Goal: Task Accomplishment & Management: Manage account settings

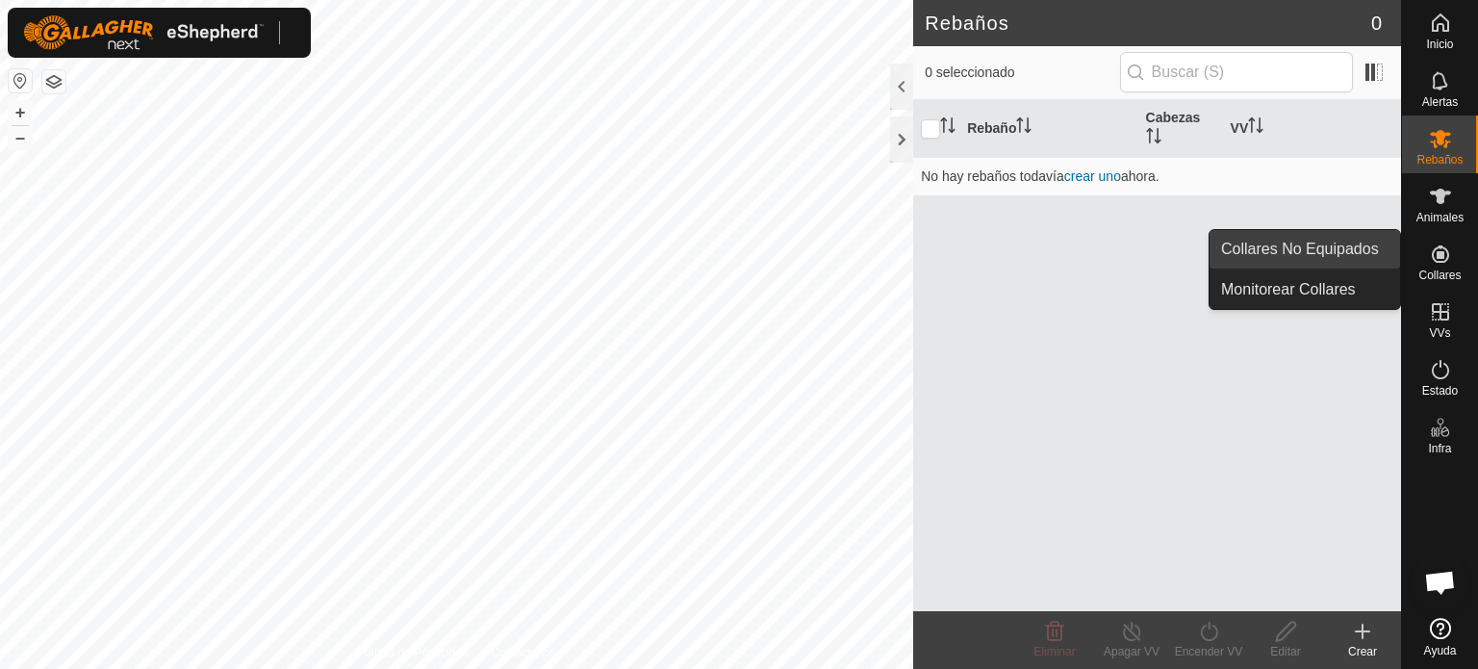
click at [1353, 249] on link "Collares No Equipados" at bounding box center [1305, 249] width 191 height 38
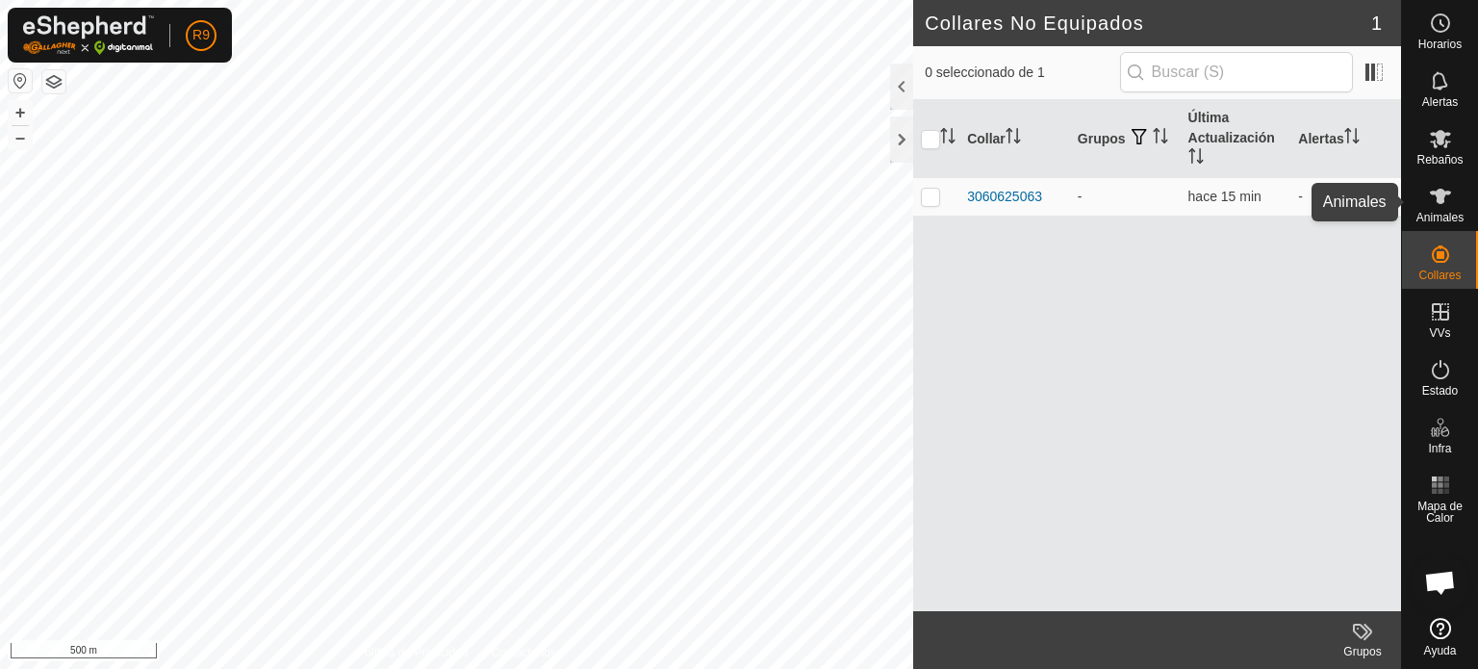
click at [1436, 207] on icon at bounding box center [1440, 196] width 23 height 23
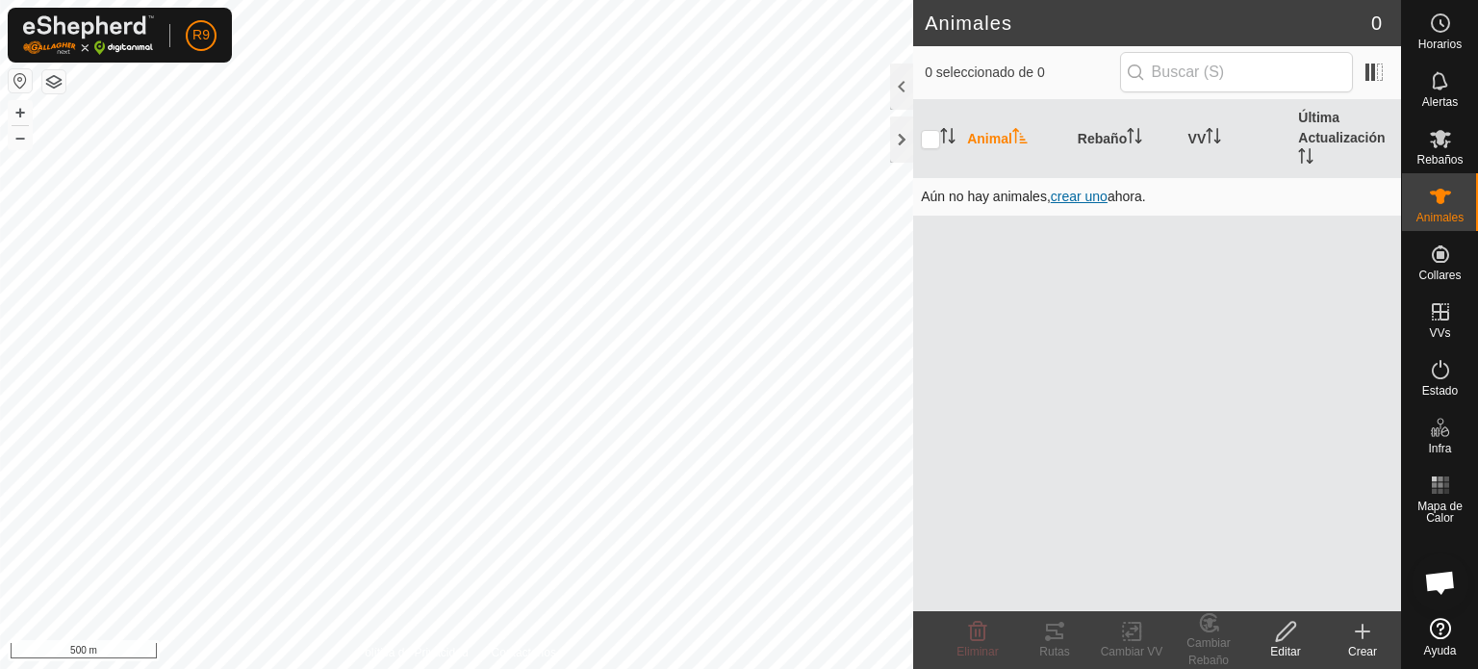
click at [1081, 191] on span "crear uno" at bounding box center [1079, 196] width 57 height 15
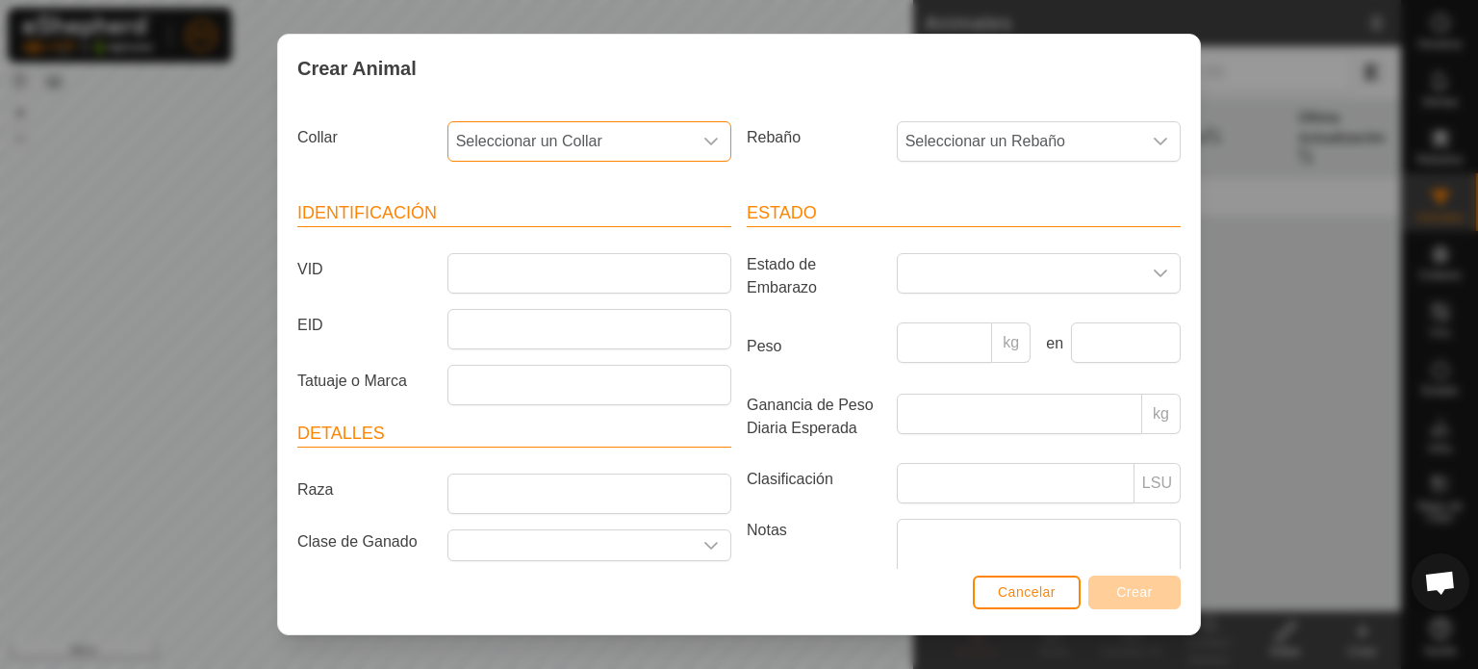
click at [640, 146] on span "Seleccionar un Collar" at bounding box center [569, 141] width 243 height 38
click at [496, 288] on li "3060625063" at bounding box center [587, 281] width 277 height 38
click at [1046, 131] on span "Seleccionar un Rebaño" at bounding box center [1019, 141] width 243 height 38
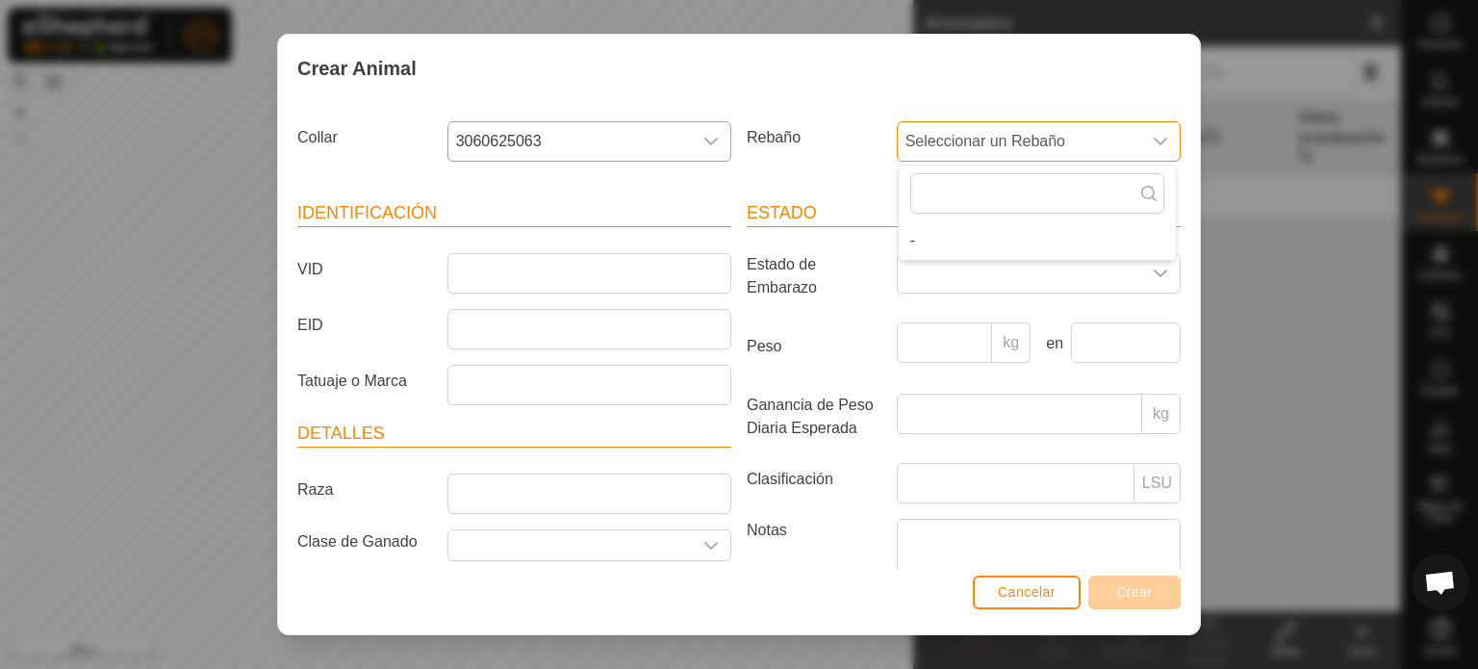
click at [1046, 131] on span "Seleccionar un Rebaño" at bounding box center [1019, 141] width 243 height 38
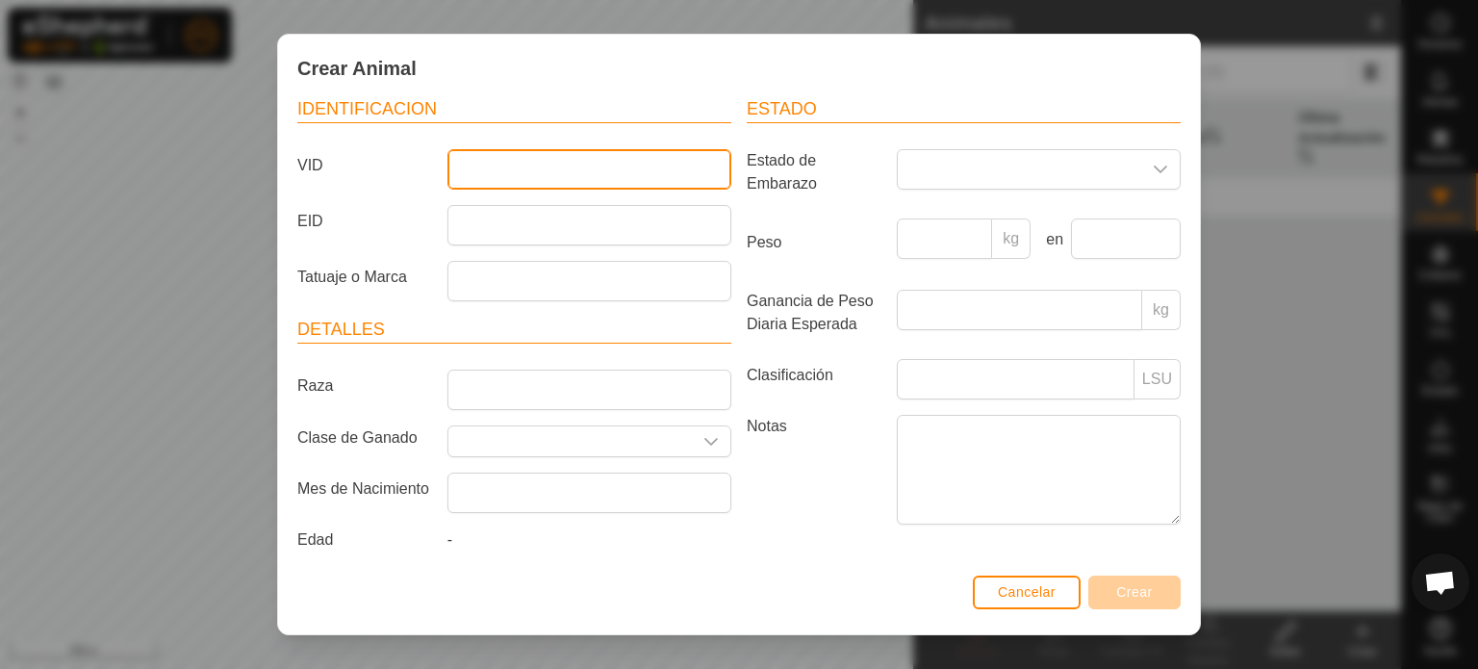
click at [630, 164] on input "VID" at bounding box center [589, 169] width 284 height 40
type input "Aurori"
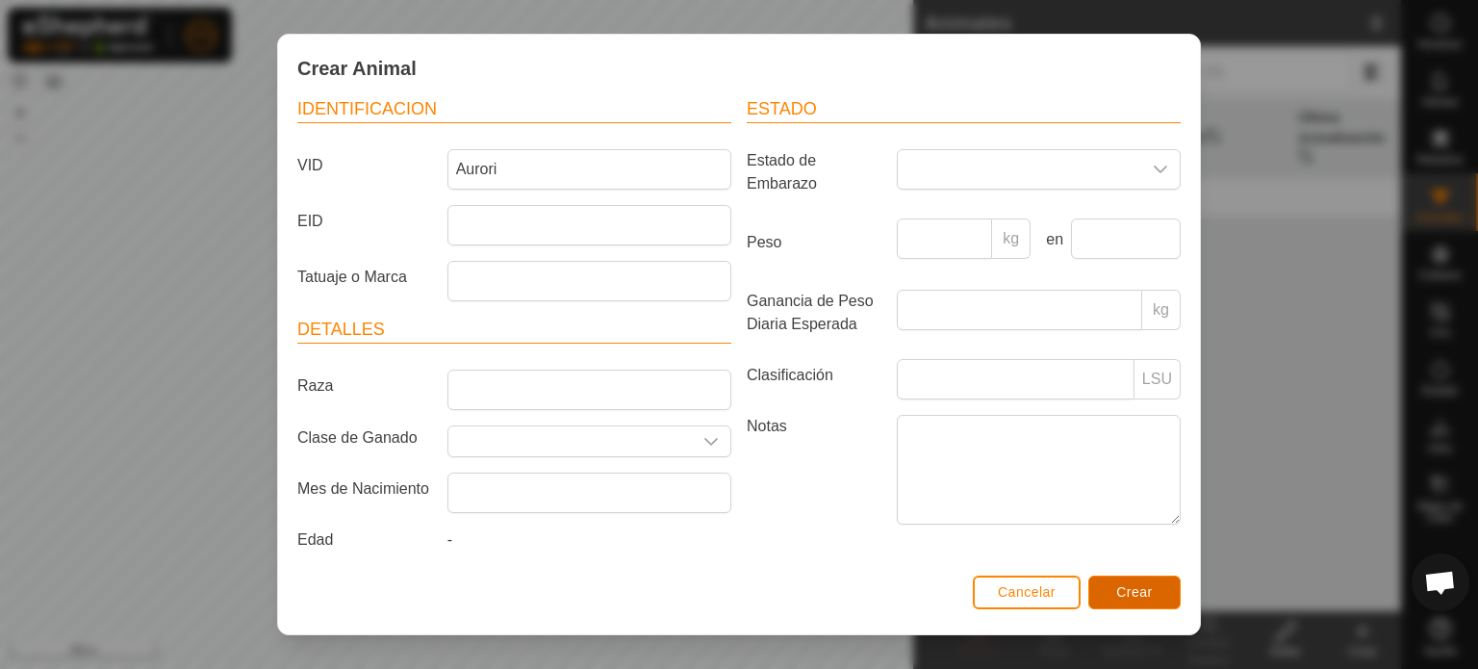
click at [1111, 592] on button "Crear" at bounding box center [1134, 592] width 92 height 34
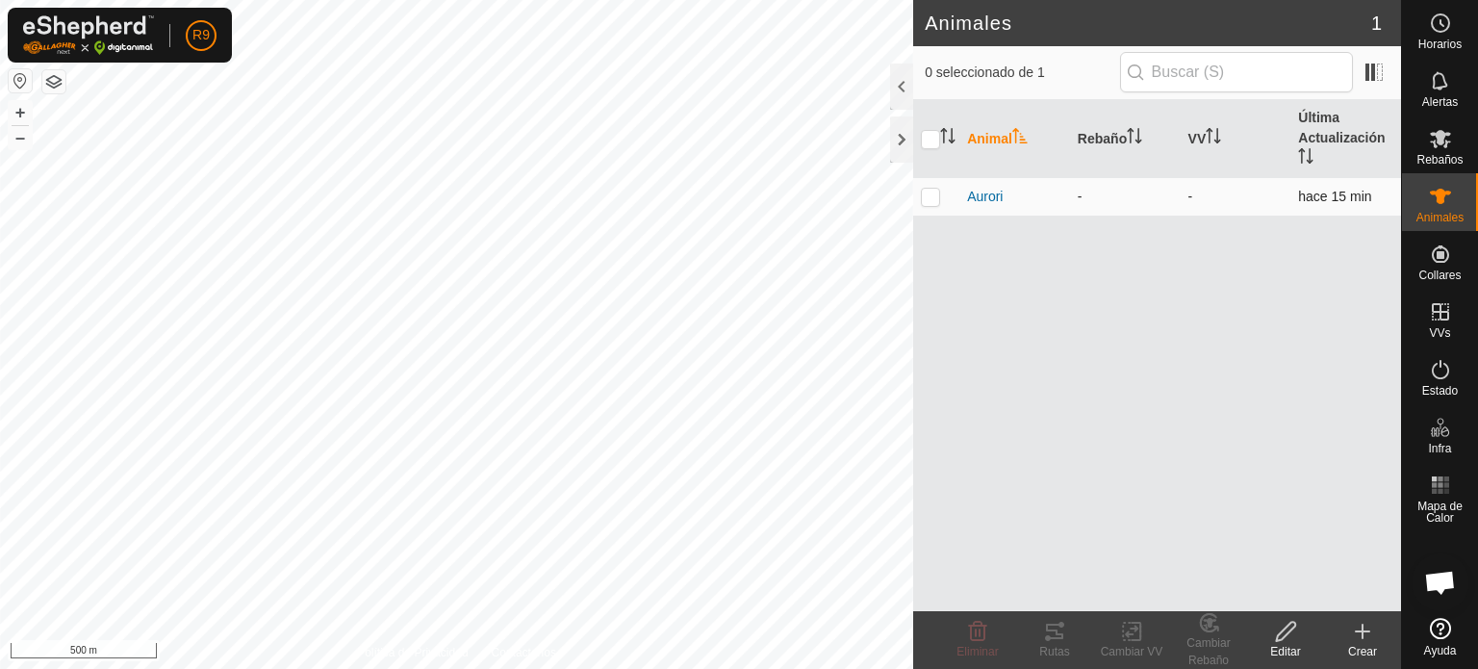
click at [927, 193] on p-checkbox at bounding box center [930, 196] width 19 height 15
checkbox input "true"
click at [1062, 635] on icon at bounding box center [1054, 631] width 17 height 15
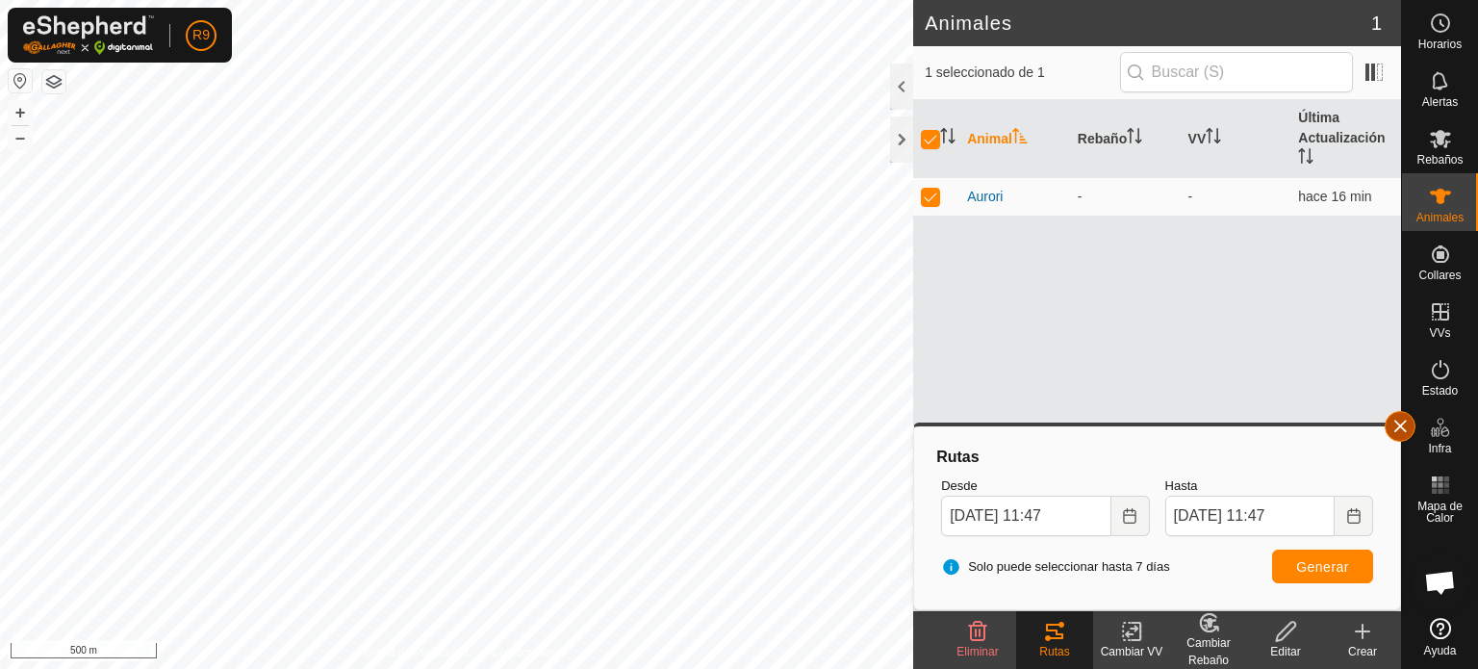
click at [1397, 424] on button "button" at bounding box center [1400, 426] width 31 height 31
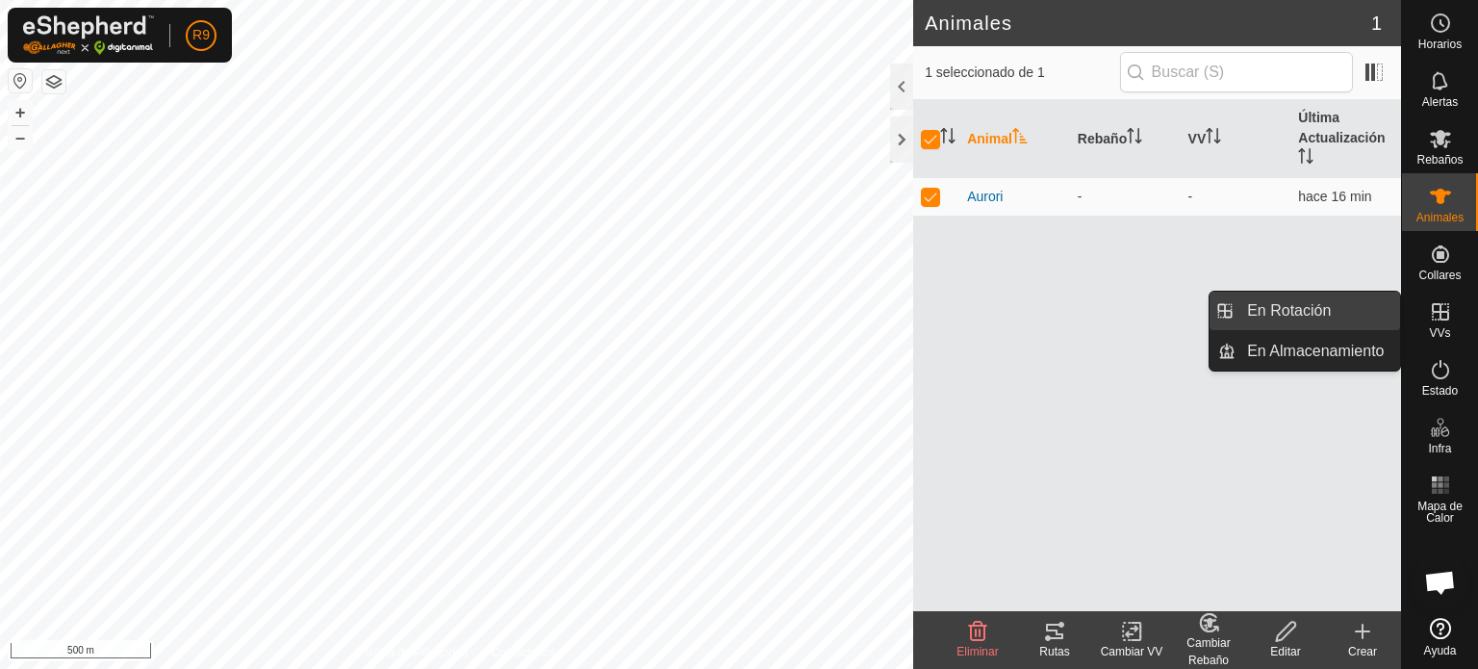
click at [1335, 311] on link "En Rotación" at bounding box center [1318, 311] width 165 height 38
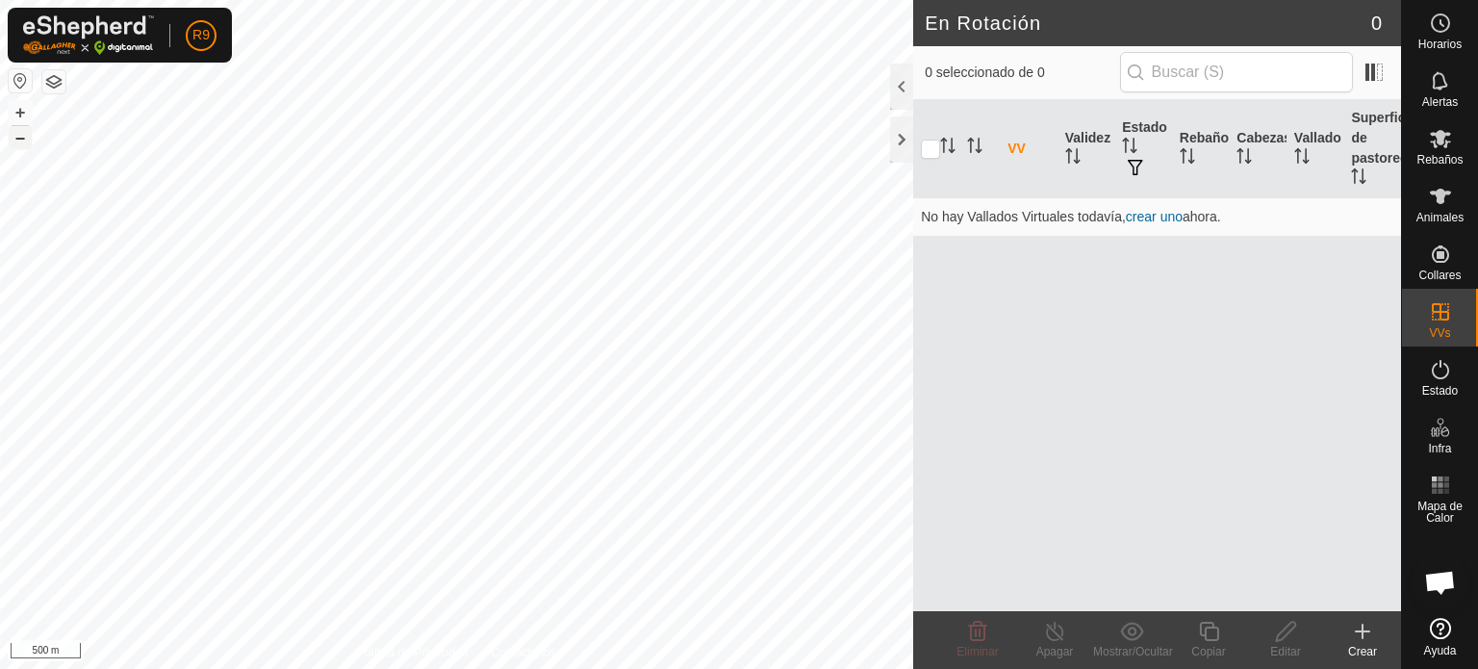
click at [15, 138] on button "–" at bounding box center [20, 137] width 23 height 23
click at [19, 138] on button "–" at bounding box center [20, 137] width 23 height 23
click at [214, 45] on div "R9" at bounding box center [201, 35] width 31 height 31
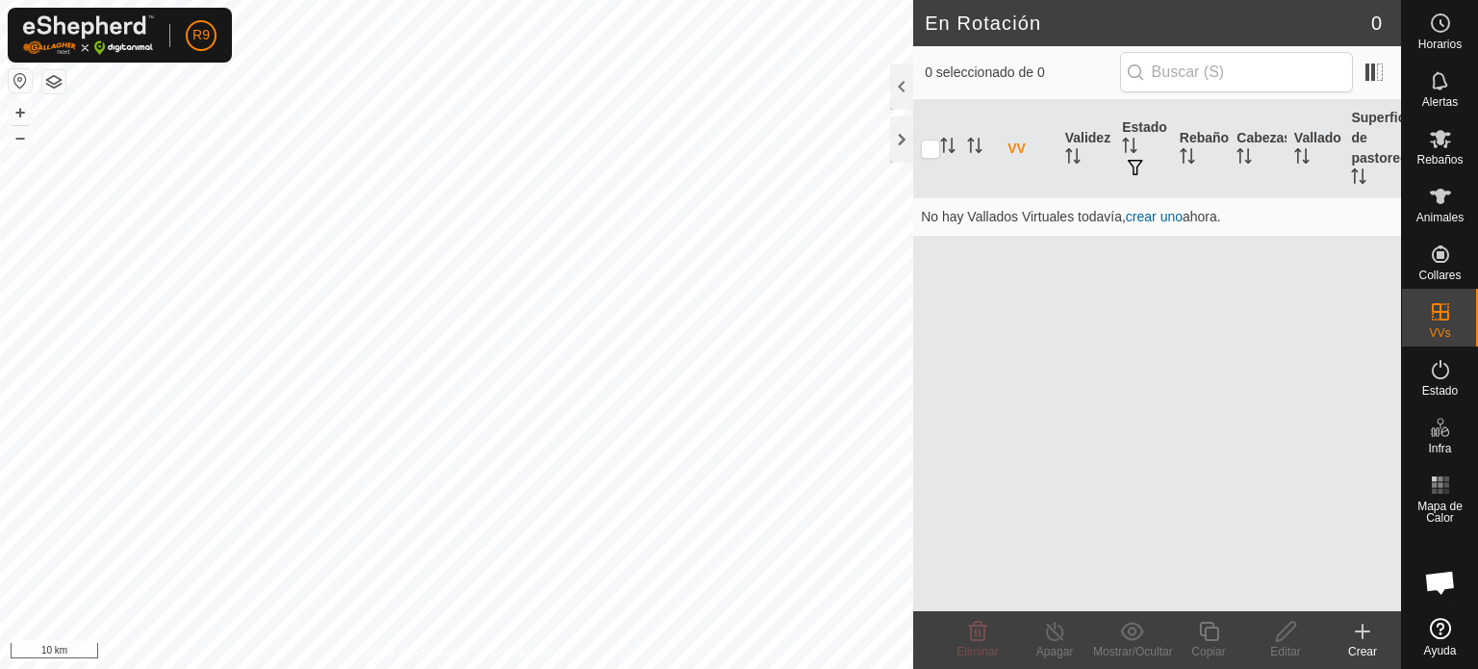
click at [14, 149] on div "+ –" at bounding box center [20, 125] width 25 height 50
click at [16, 139] on button "–" at bounding box center [20, 137] width 23 height 23
click at [15, 111] on button "+" at bounding box center [20, 112] width 23 height 23
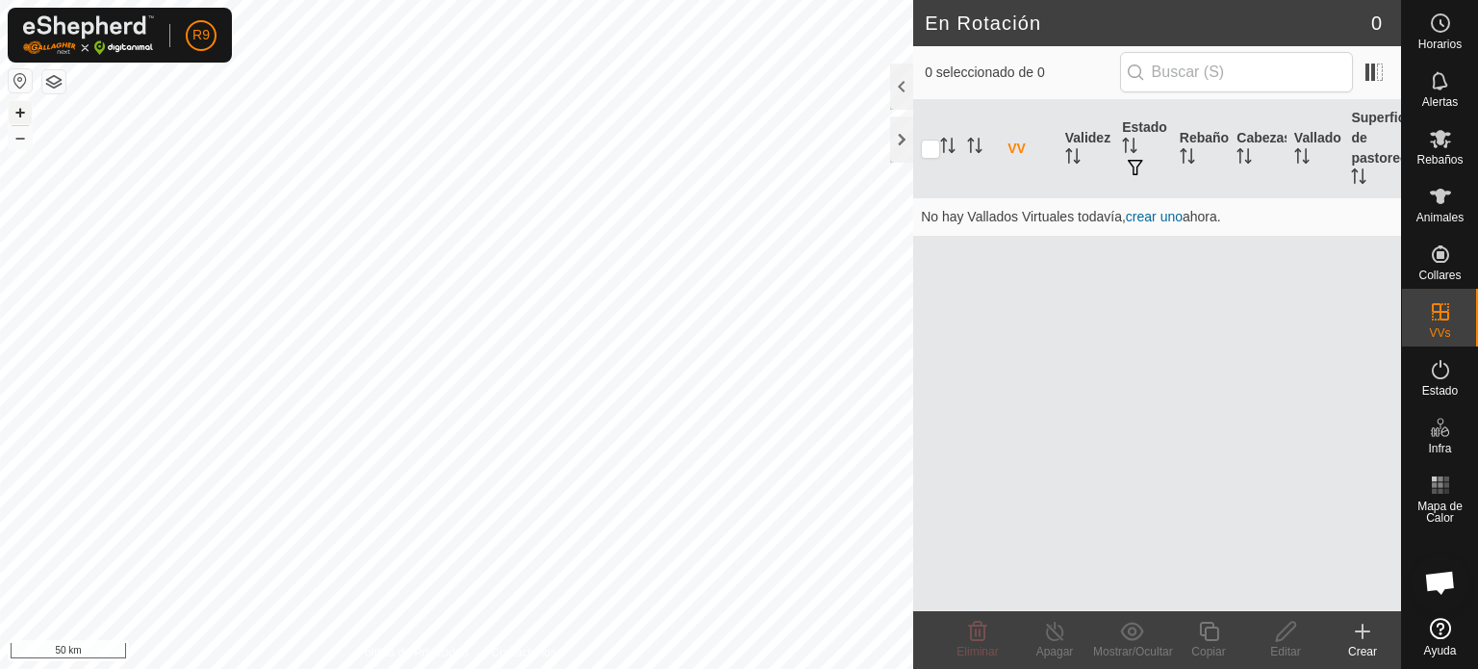
click at [25, 108] on button "+" at bounding box center [20, 112] width 23 height 23
click at [18, 107] on button "+" at bounding box center [20, 112] width 23 height 23
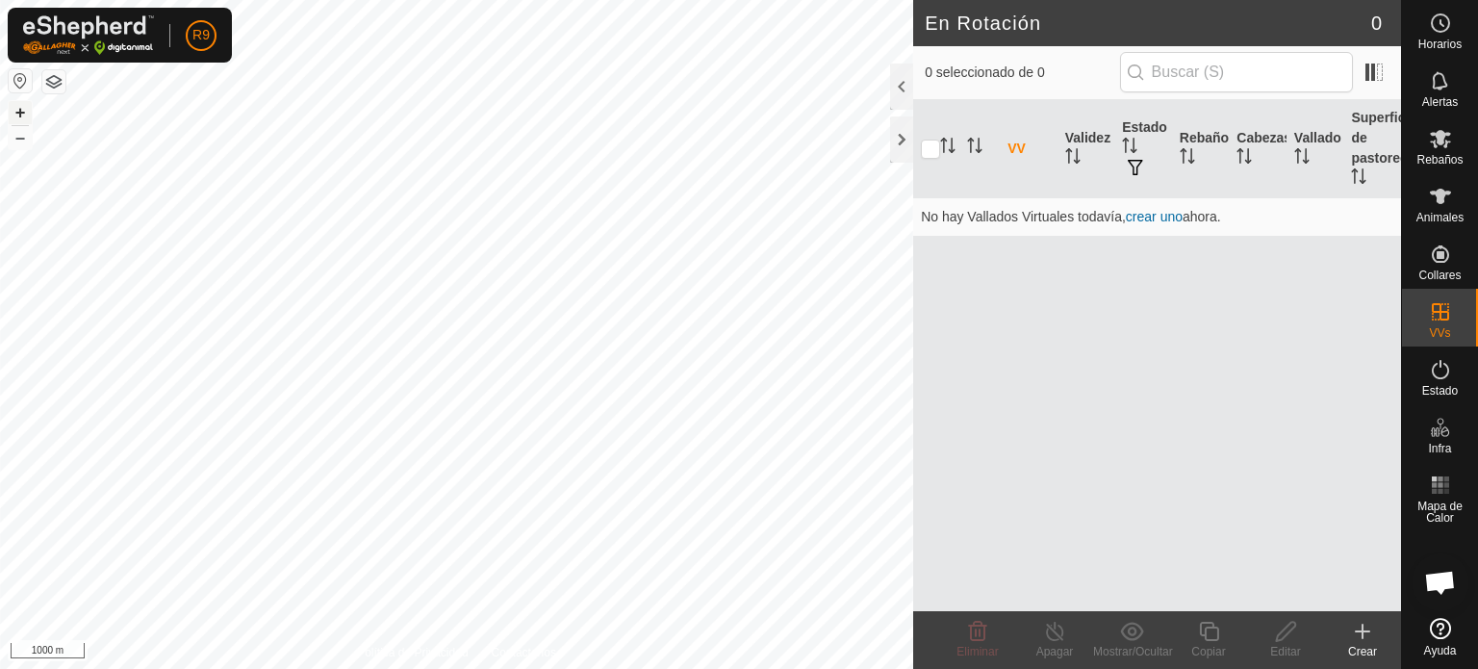
click at [14, 117] on button "+" at bounding box center [20, 112] width 23 height 23
click at [15, 109] on button "+" at bounding box center [20, 112] width 23 height 23
click at [17, 115] on button "+" at bounding box center [20, 112] width 23 height 23
click at [1372, 642] on icon at bounding box center [1362, 631] width 23 height 23
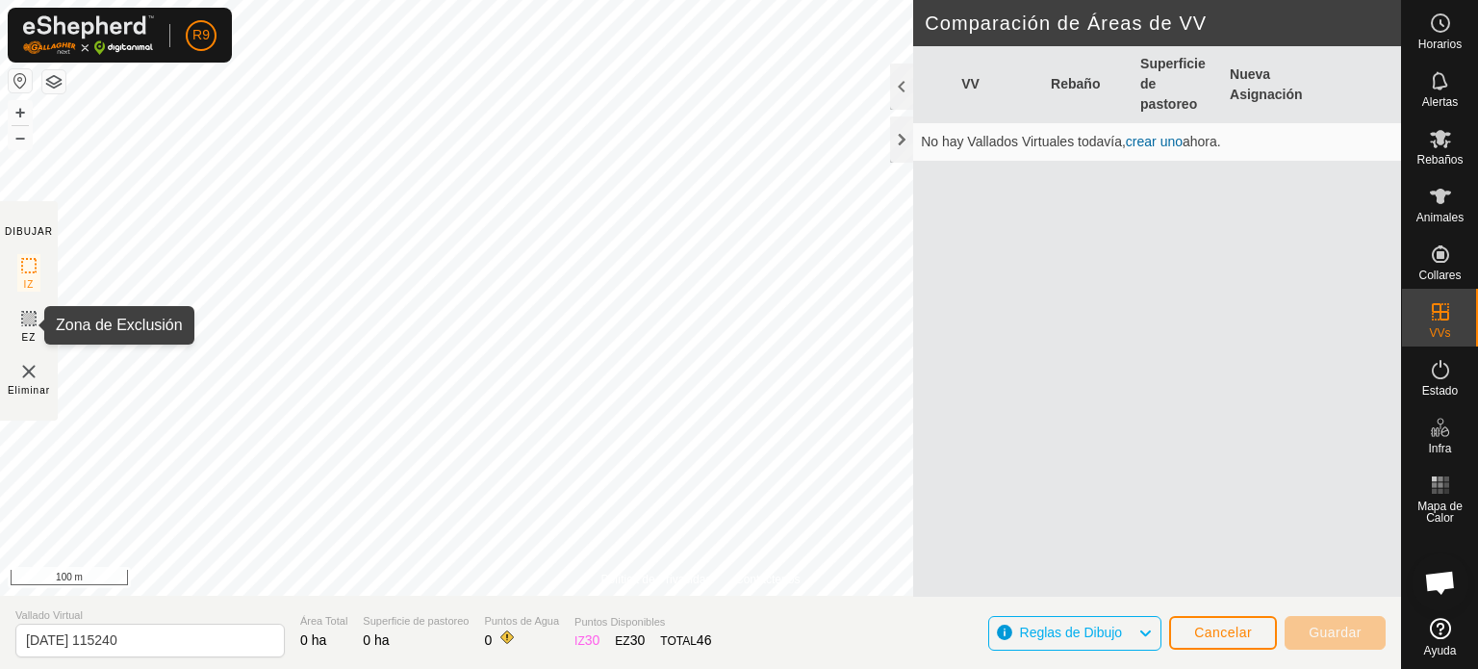
click at [28, 330] on span "EZ" at bounding box center [29, 337] width 14 height 14
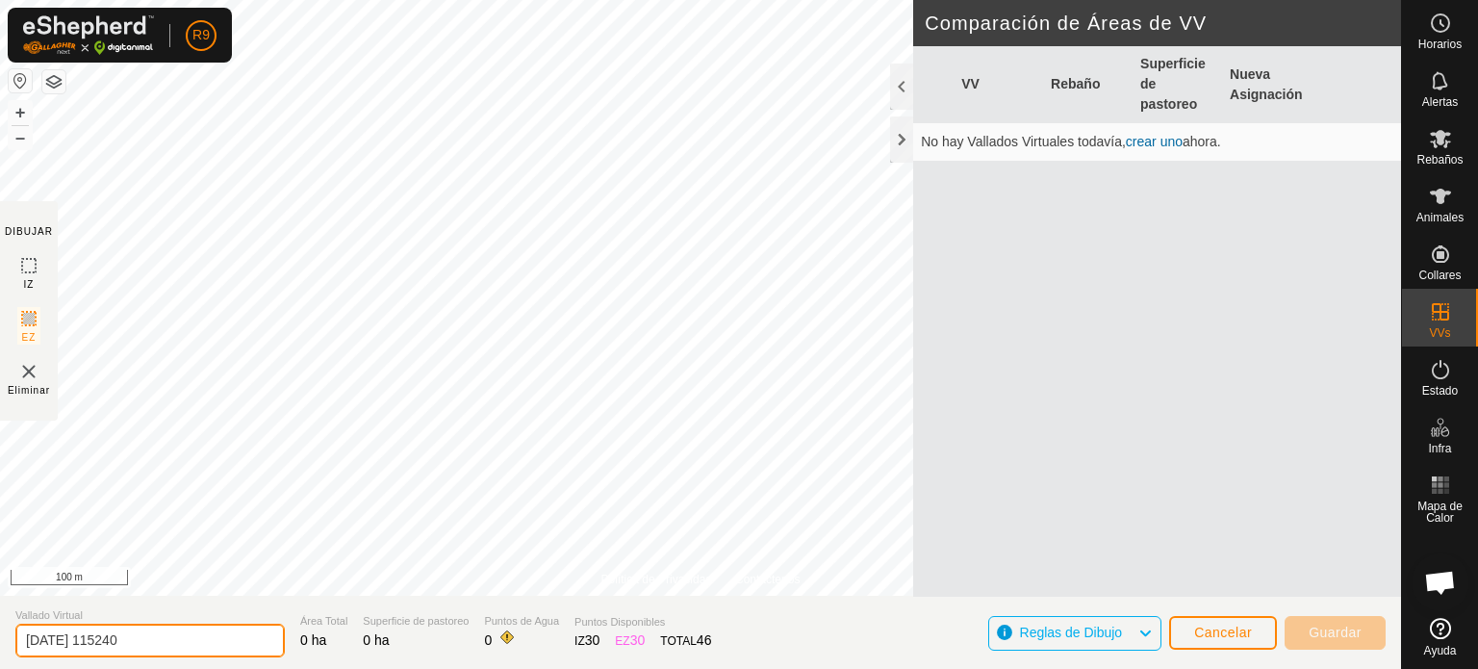
click at [192, 654] on input "2025-09-05 115240" at bounding box center [149, 641] width 269 height 34
type input "2"
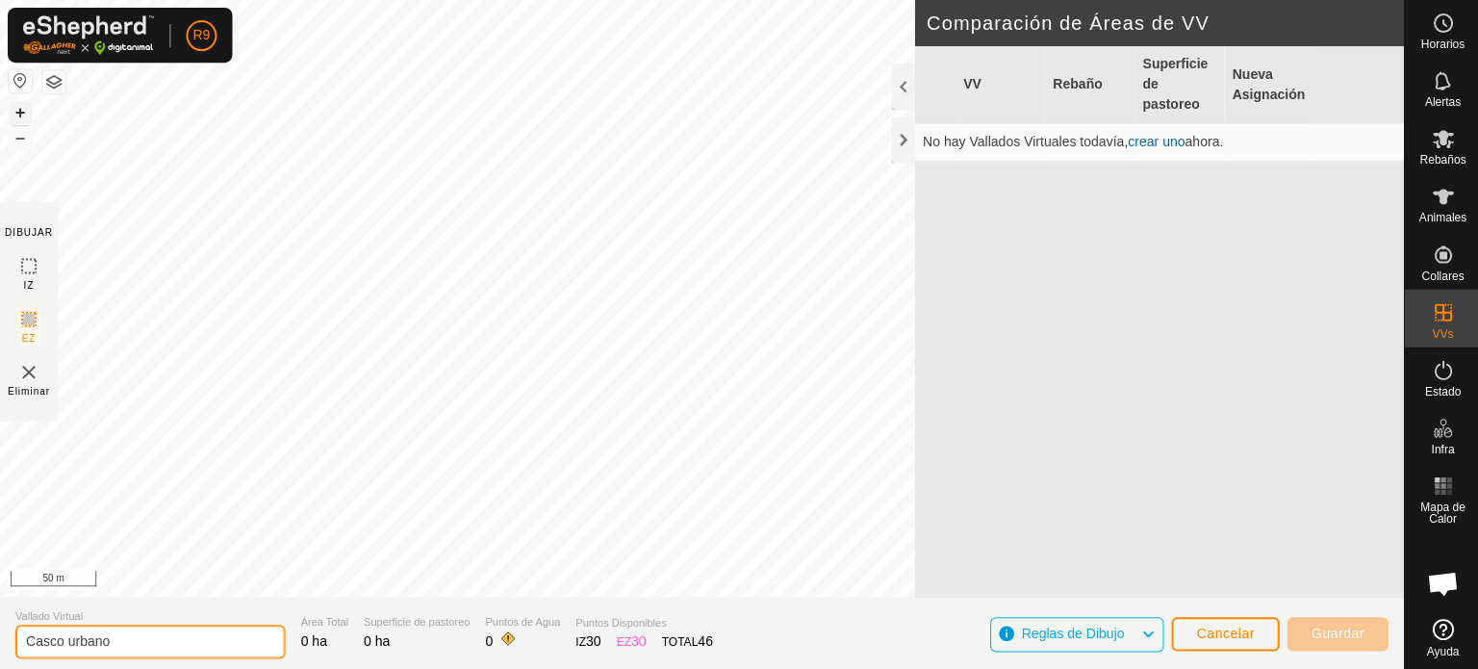
type input "Casco urbano"
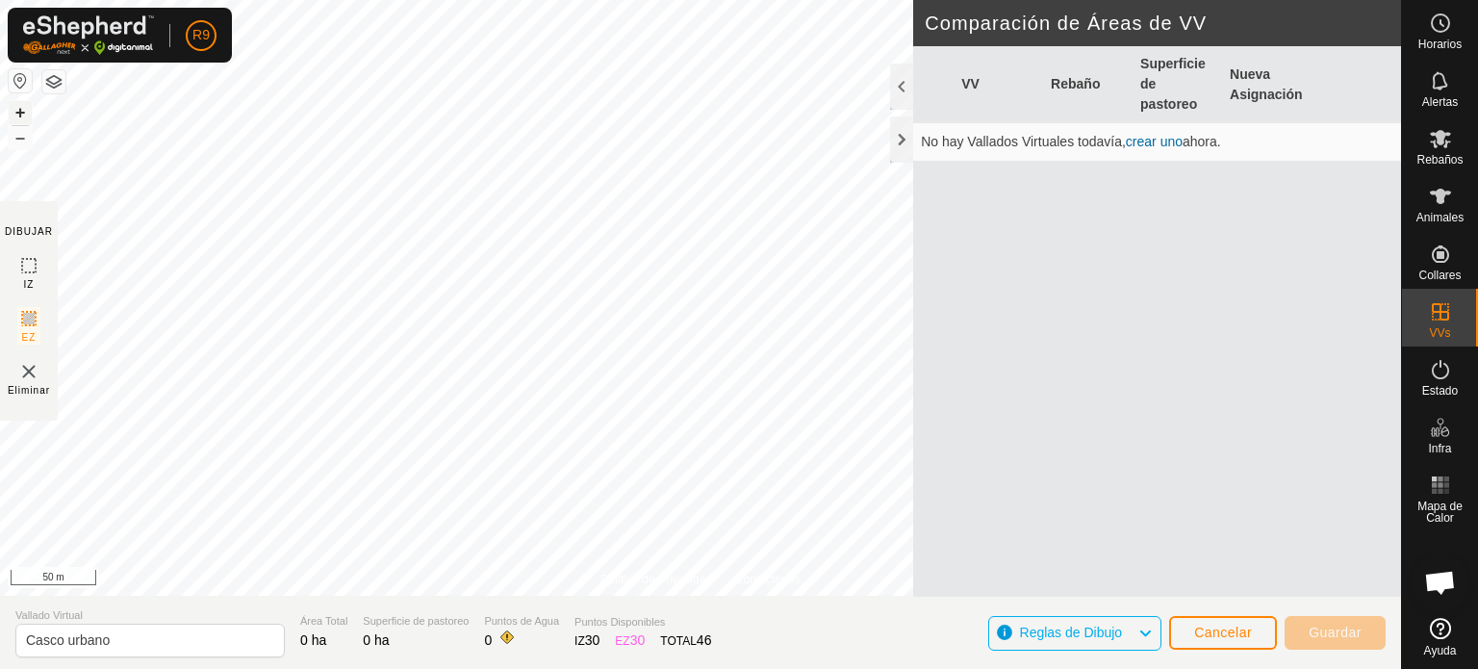
click at [17, 111] on button "+" at bounding box center [20, 112] width 23 height 23
click at [825, 619] on div "Política de Privacidad Contáctenos + – ⇧ i 10 m DIBUJAR IZ EZ Eliminar Comparac…" at bounding box center [700, 334] width 1401 height 669
click at [24, 269] on icon at bounding box center [28, 265] width 23 height 23
click at [27, 374] on img at bounding box center [28, 371] width 23 height 23
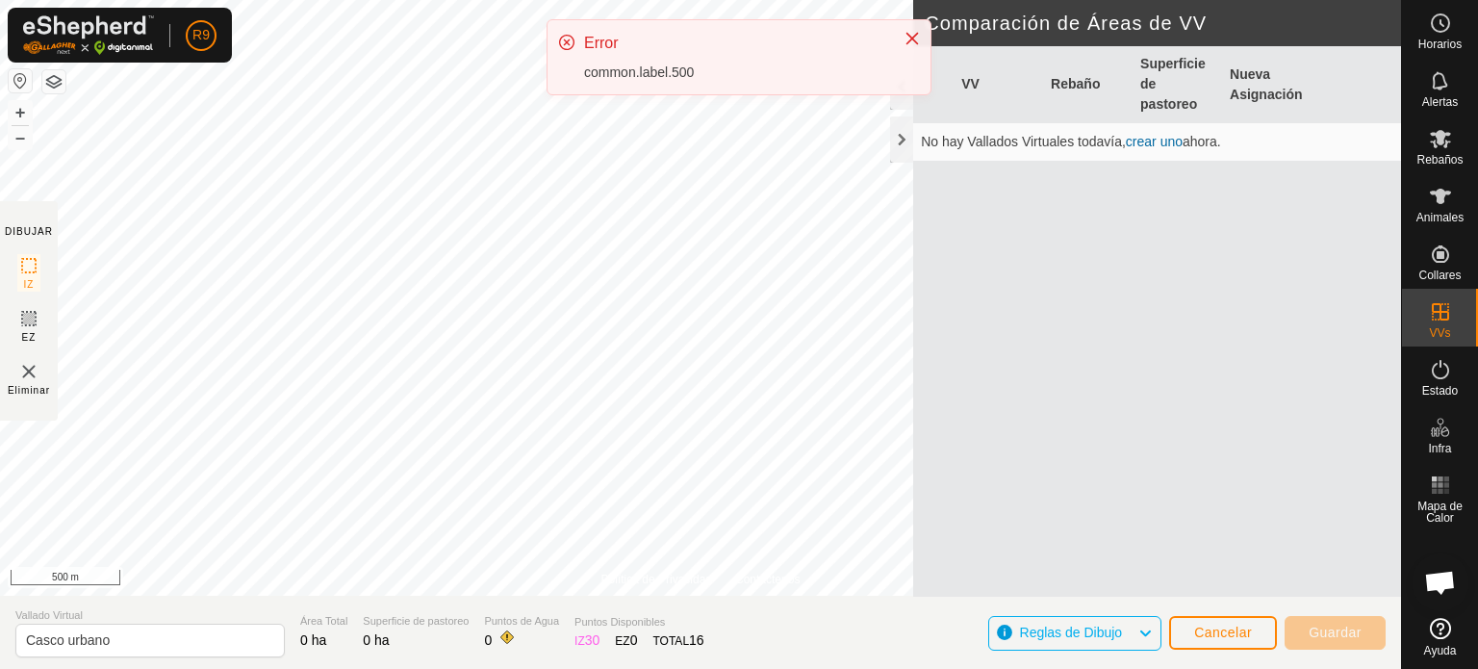
click at [27, 374] on img at bounding box center [28, 371] width 23 height 23
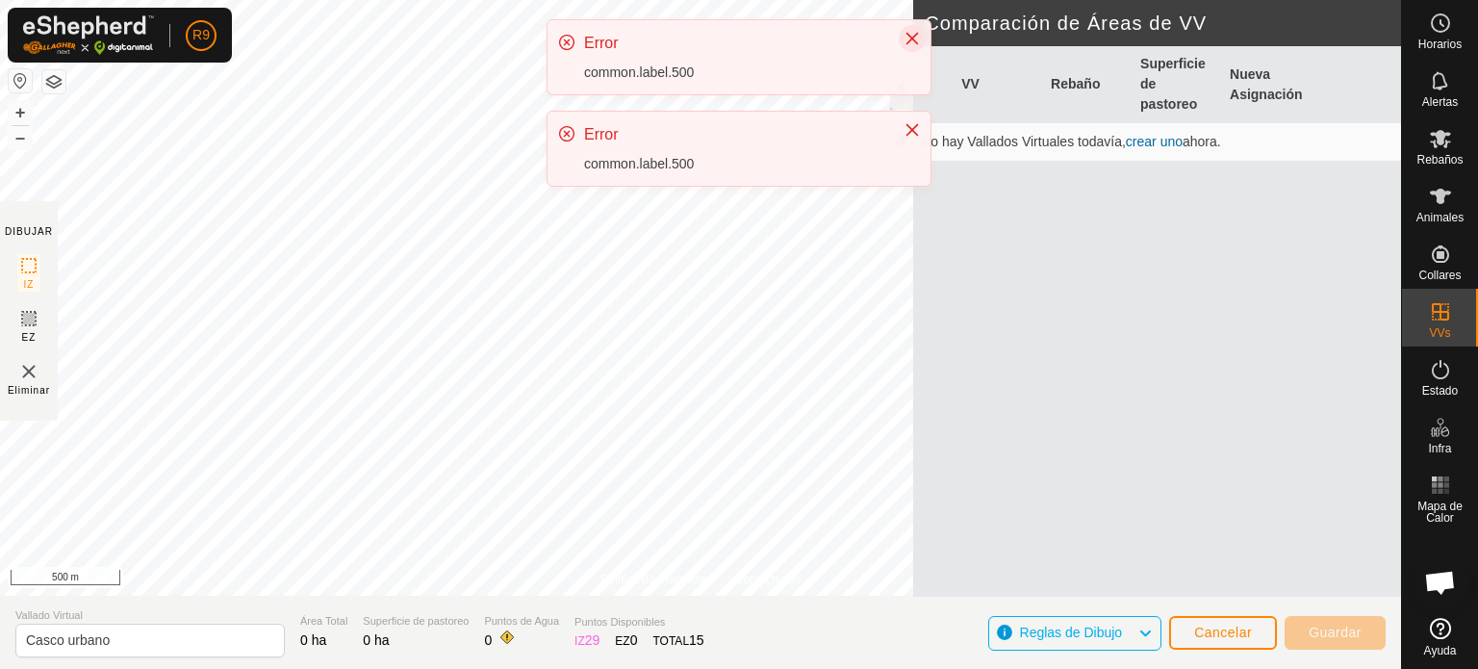
click at [913, 38] on icon "Close" at bounding box center [912, 39] width 13 height 13
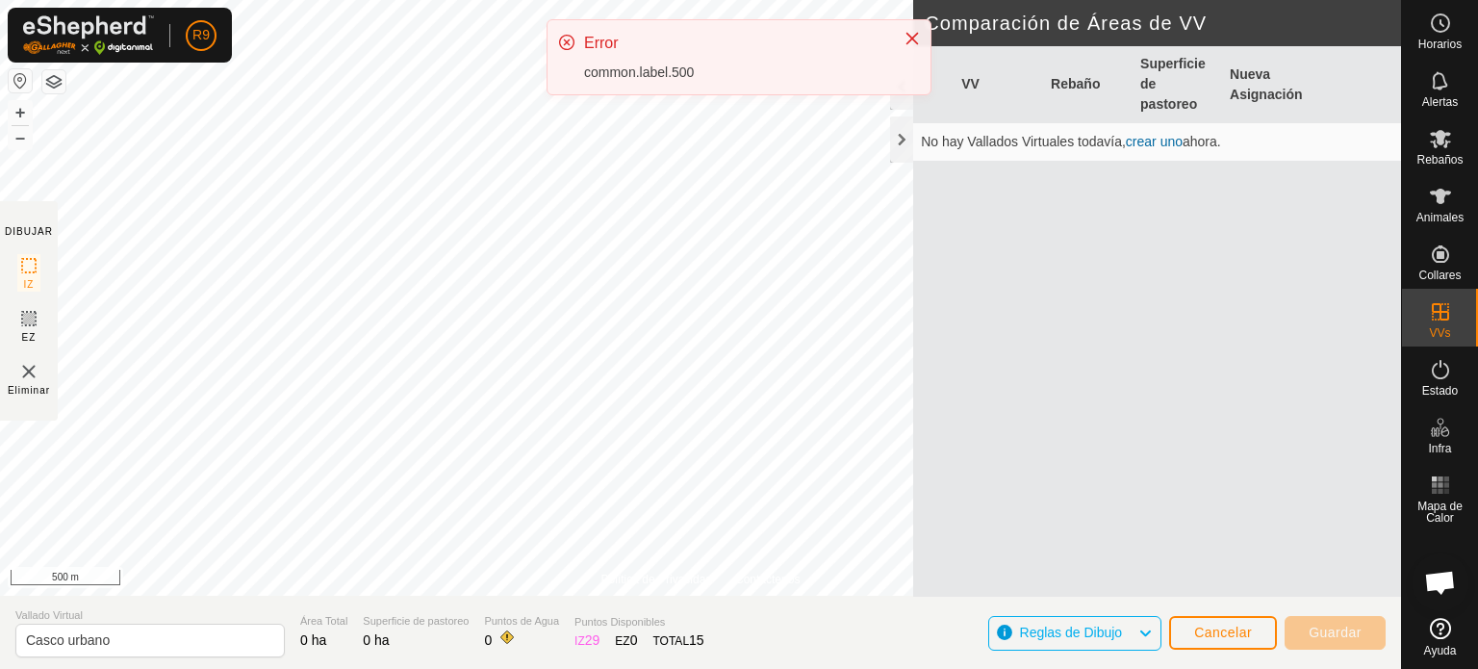
click at [927, 34] on div "Error common.label.500" at bounding box center [739, 57] width 383 height 74
click at [907, 39] on icon "Close" at bounding box center [912, 38] width 15 height 15
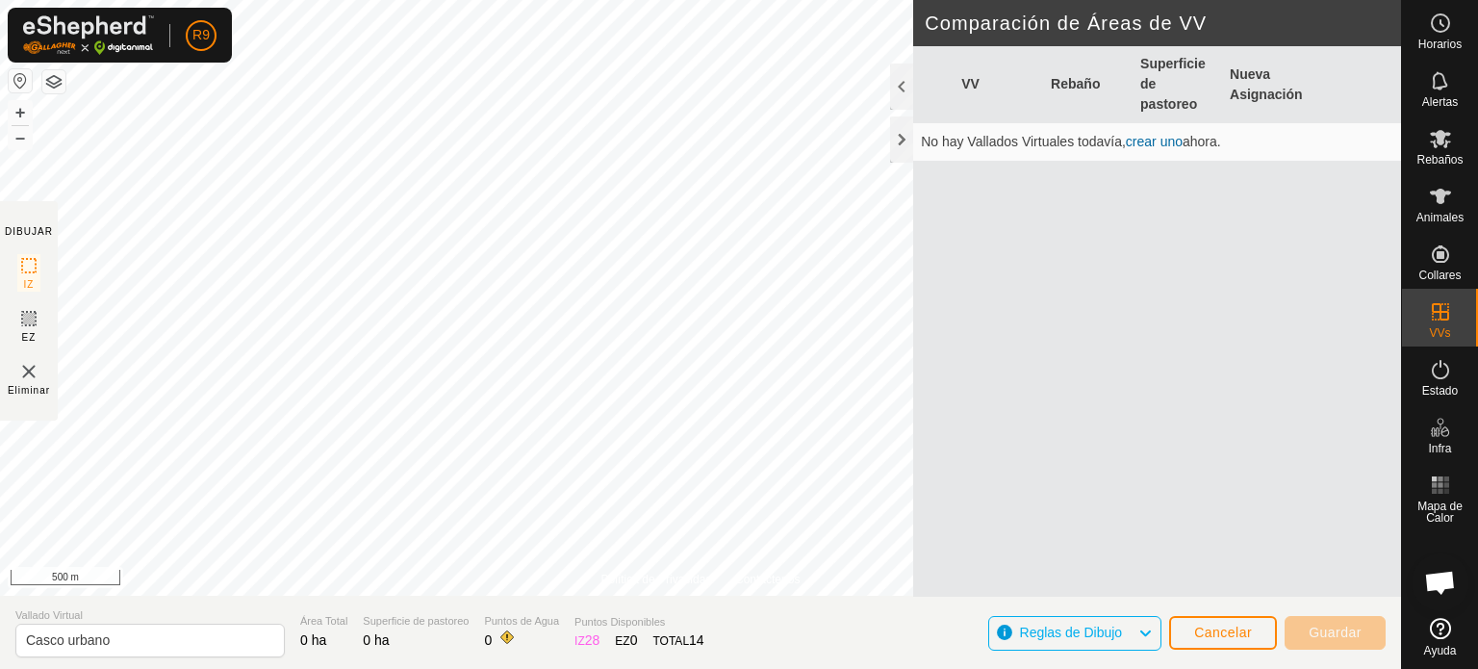
click at [32, 376] on img at bounding box center [28, 371] width 23 height 23
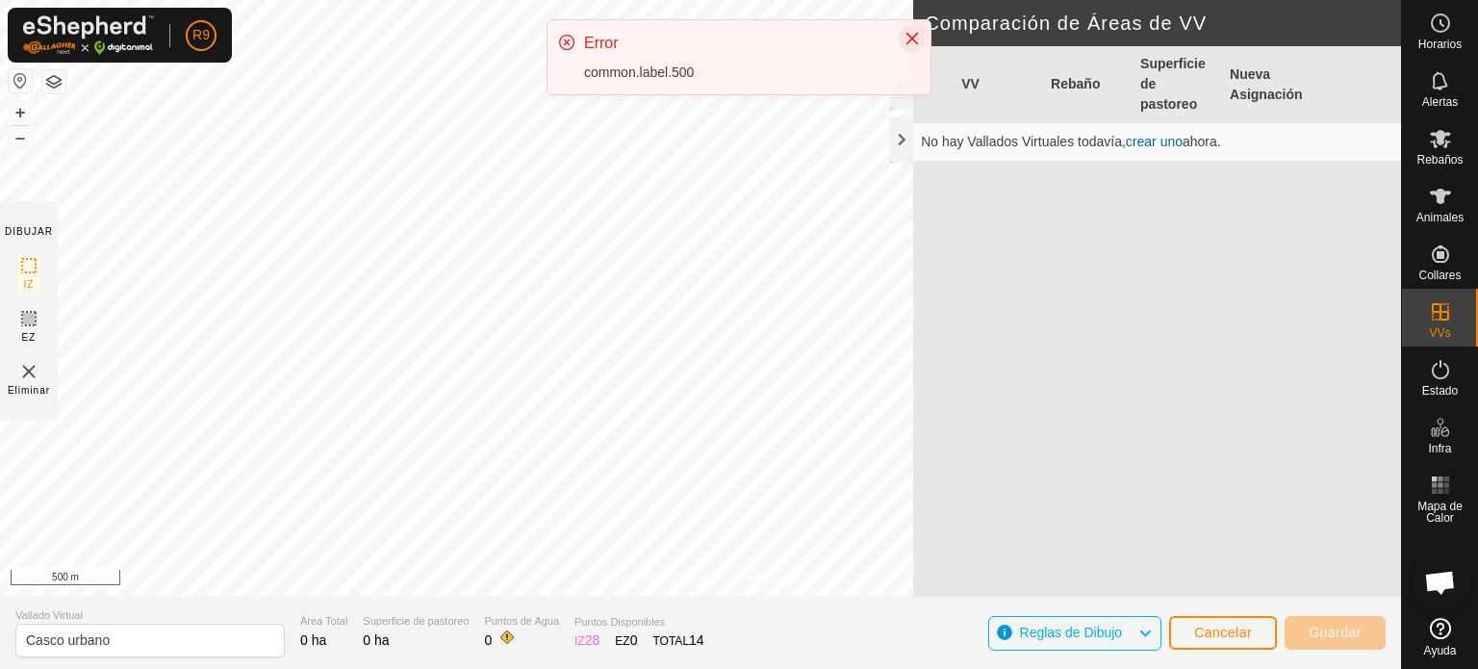
click at [915, 31] on icon "Close" at bounding box center [912, 38] width 15 height 15
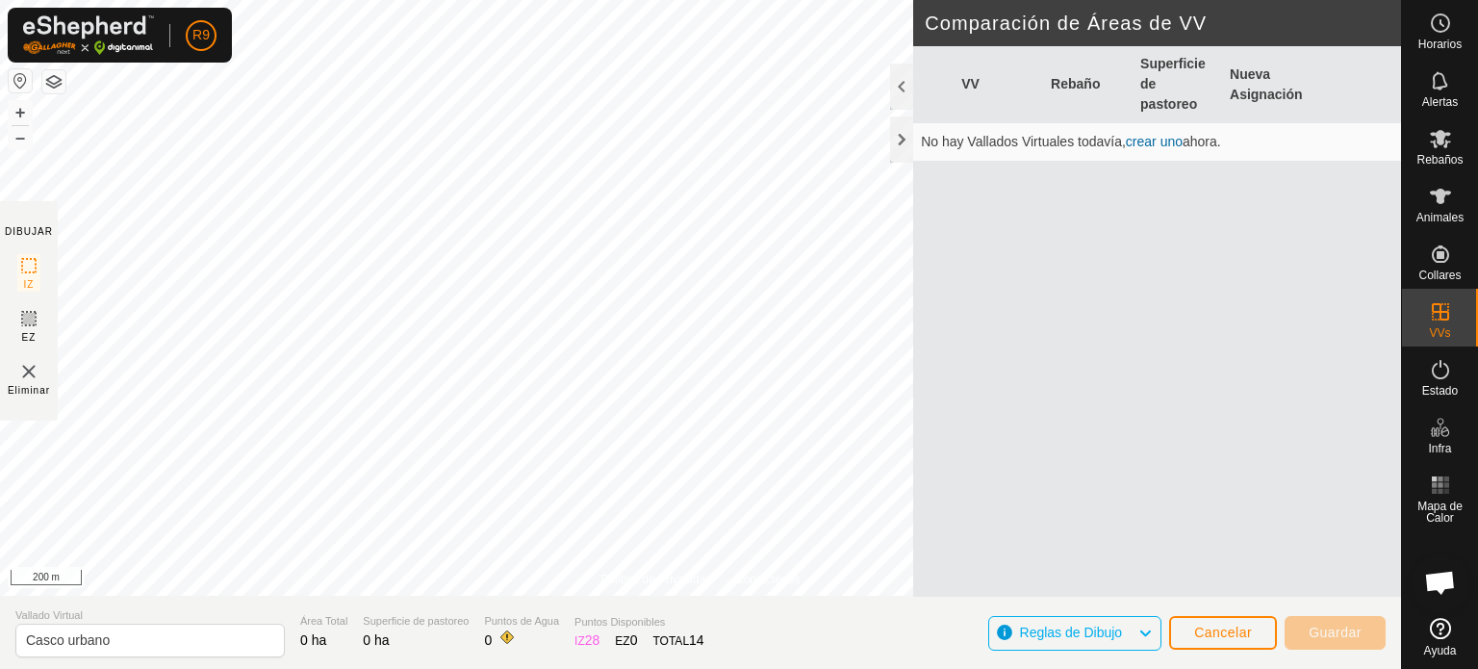
click at [254, 0] on html "R9 Horarios Alertas Rebaños Animales Collares VVs Estado Infra Mapa de Calor Ay…" at bounding box center [739, 334] width 1478 height 669
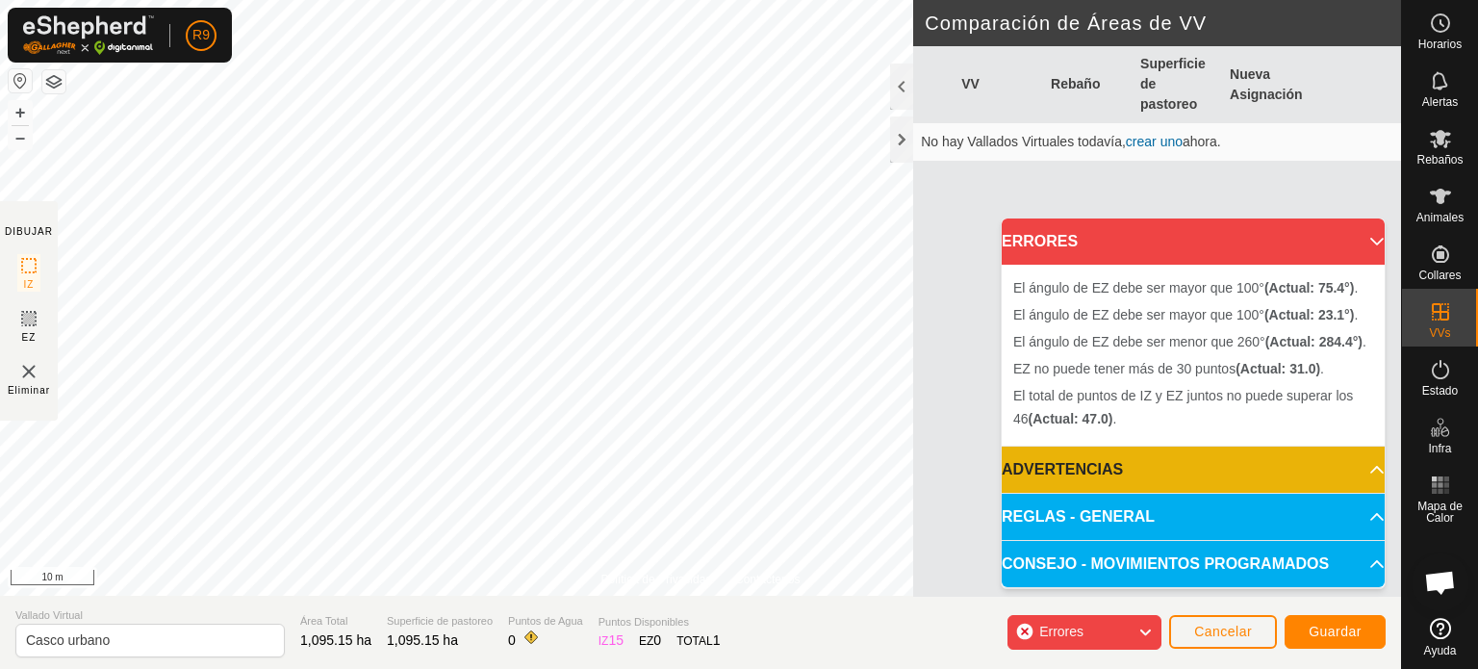
click at [1137, 634] on div "Errores" at bounding box center [1085, 632] width 154 height 35
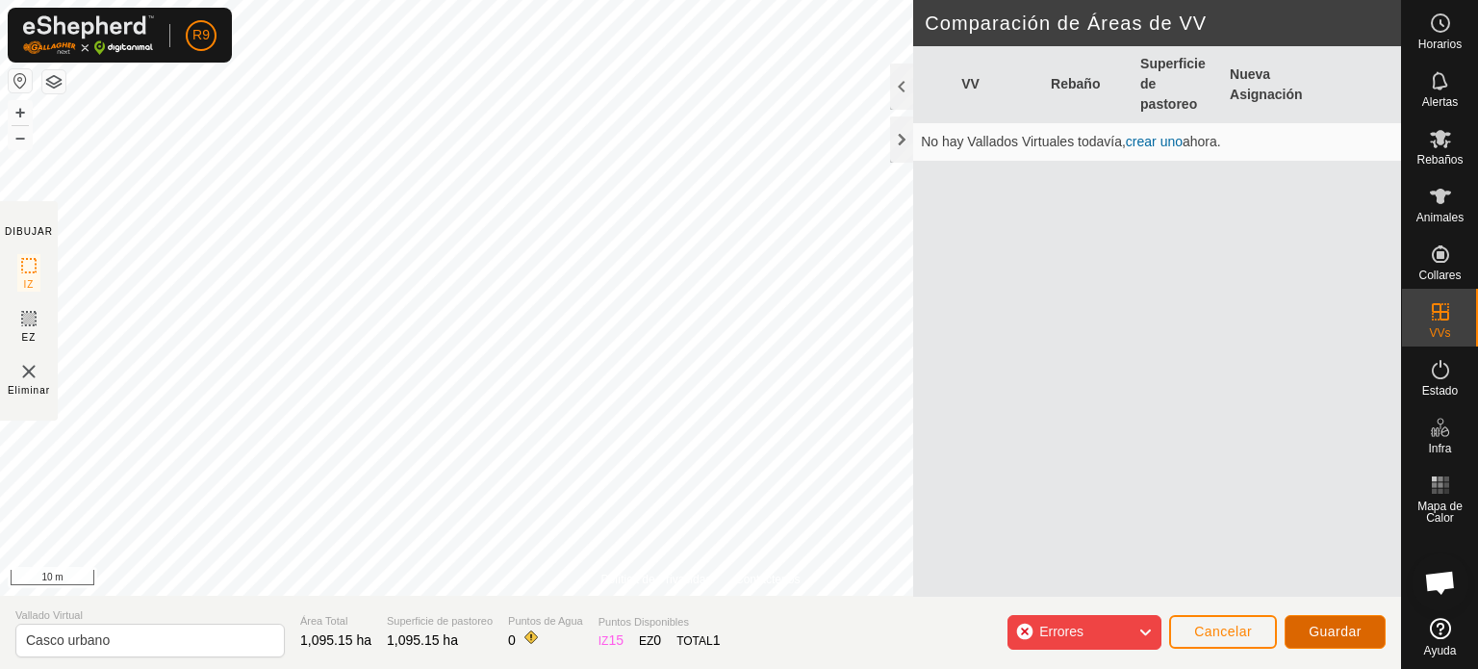
click at [1319, 630] on span "Guardar" at bounding box center [1335, 631] width 53 height 15
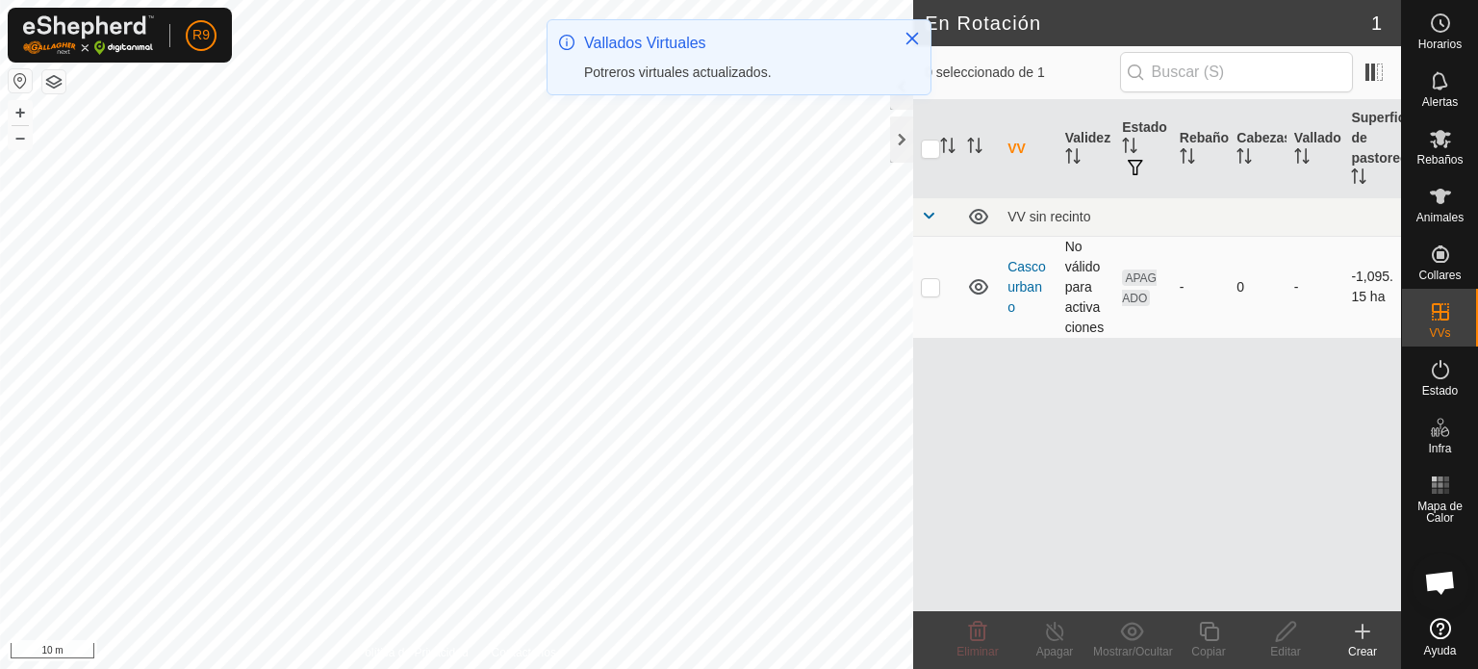
click at [931, 294] on td at bounding box center [936, 287] width 46 height 102
checkbox input "true"
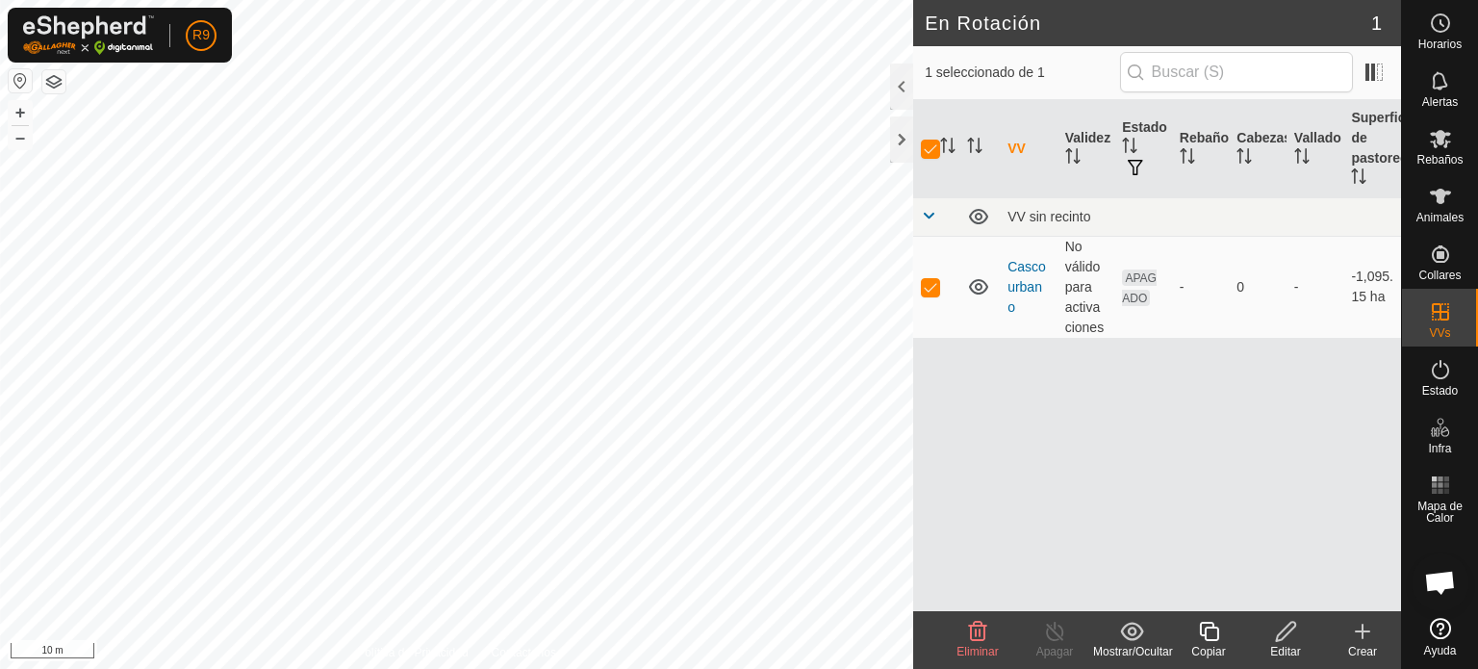
click at [1289, 643] on div "Editar" at bounding box center [1285, 651] width 77 height 17
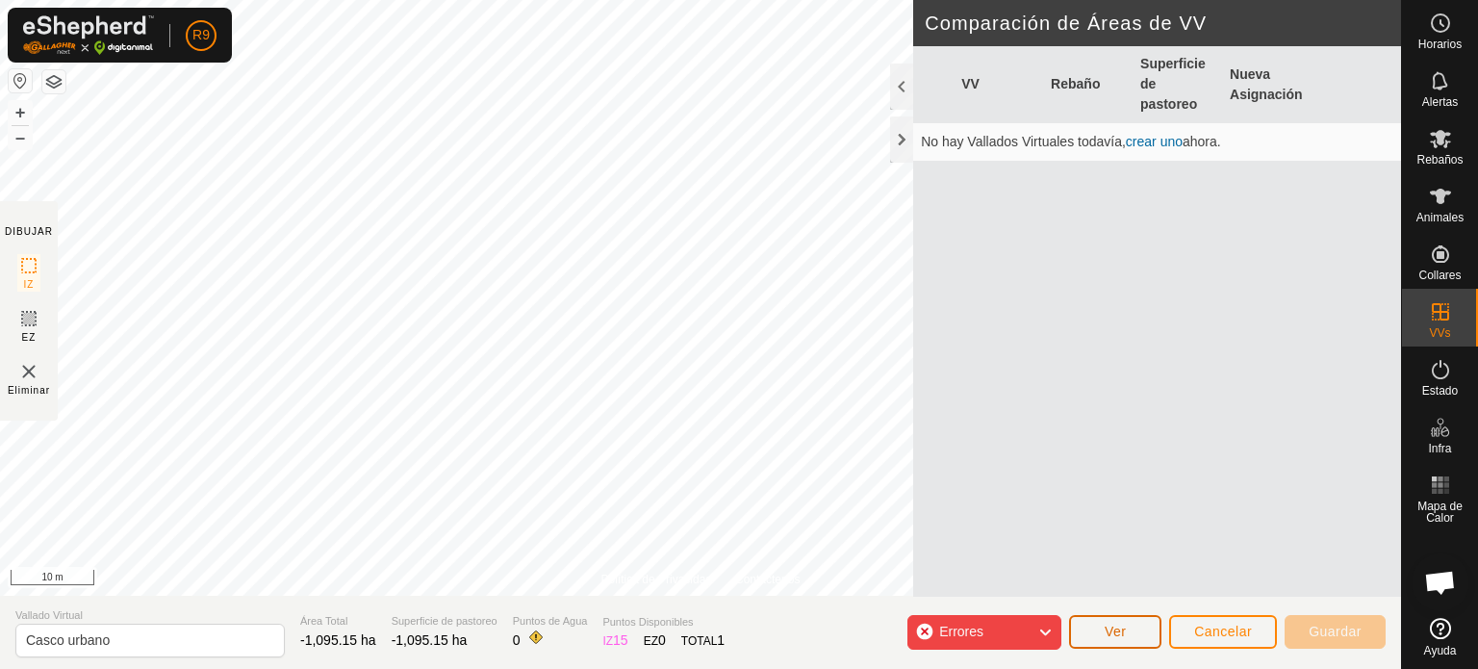
click at [1095, 629] on button "Ver" at bounding box center [1115, 632] width 92 height 34
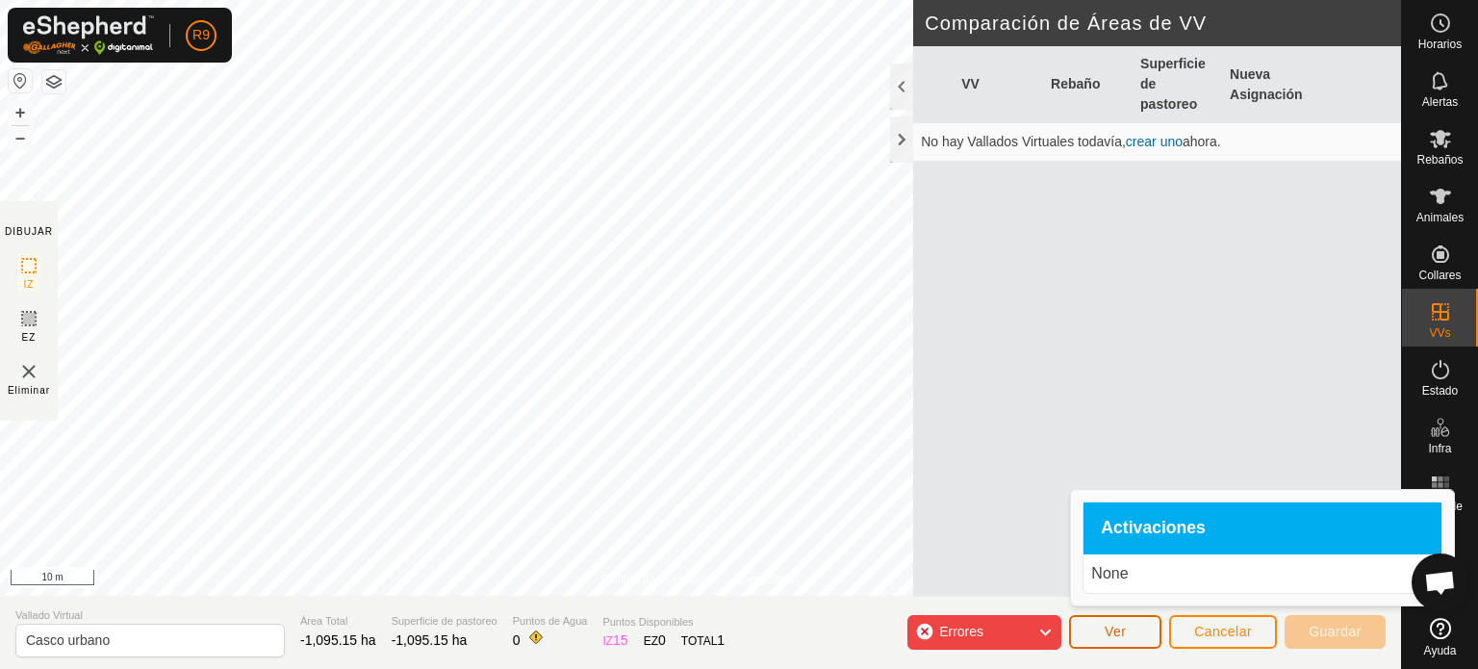
click at [1095, 629] on button "Ver" at bounding box center [1115, 632] width 92 height 34
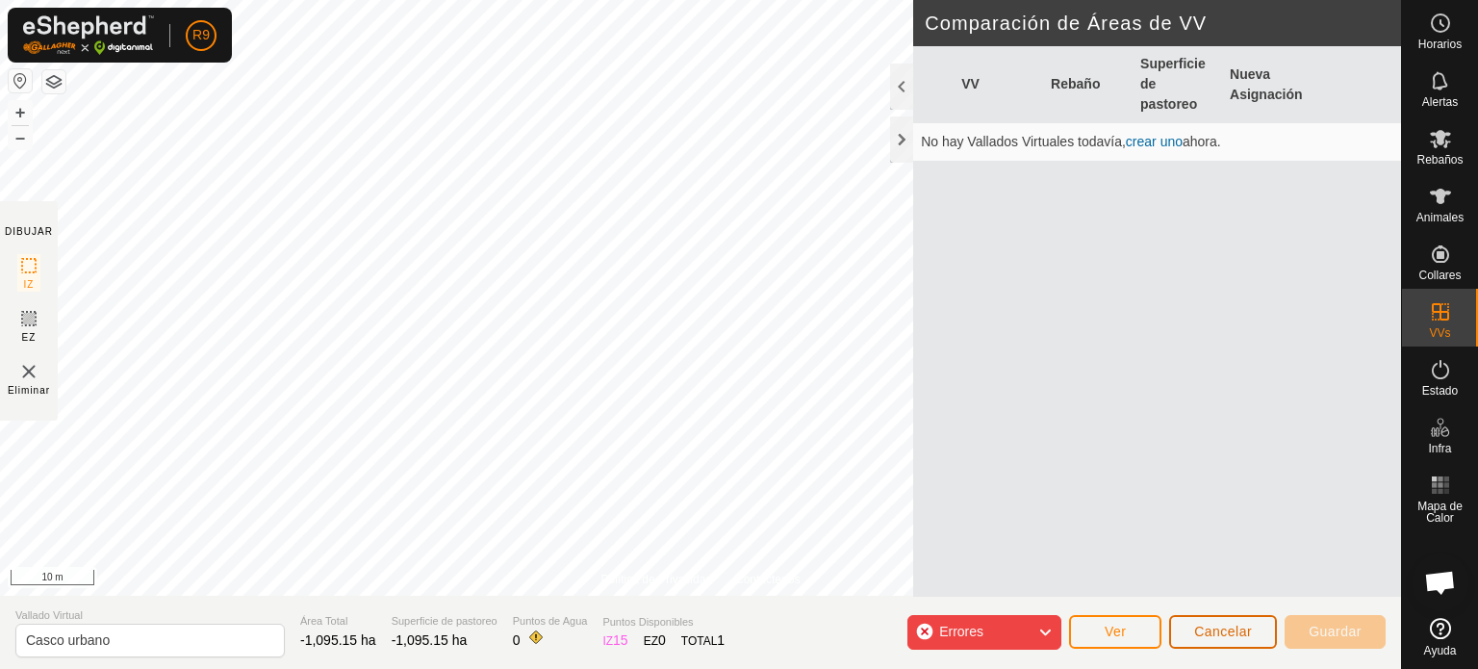
click at [1205, 630] on span "Cancelar" at bounding box center [1223, 631] width 58 height 15
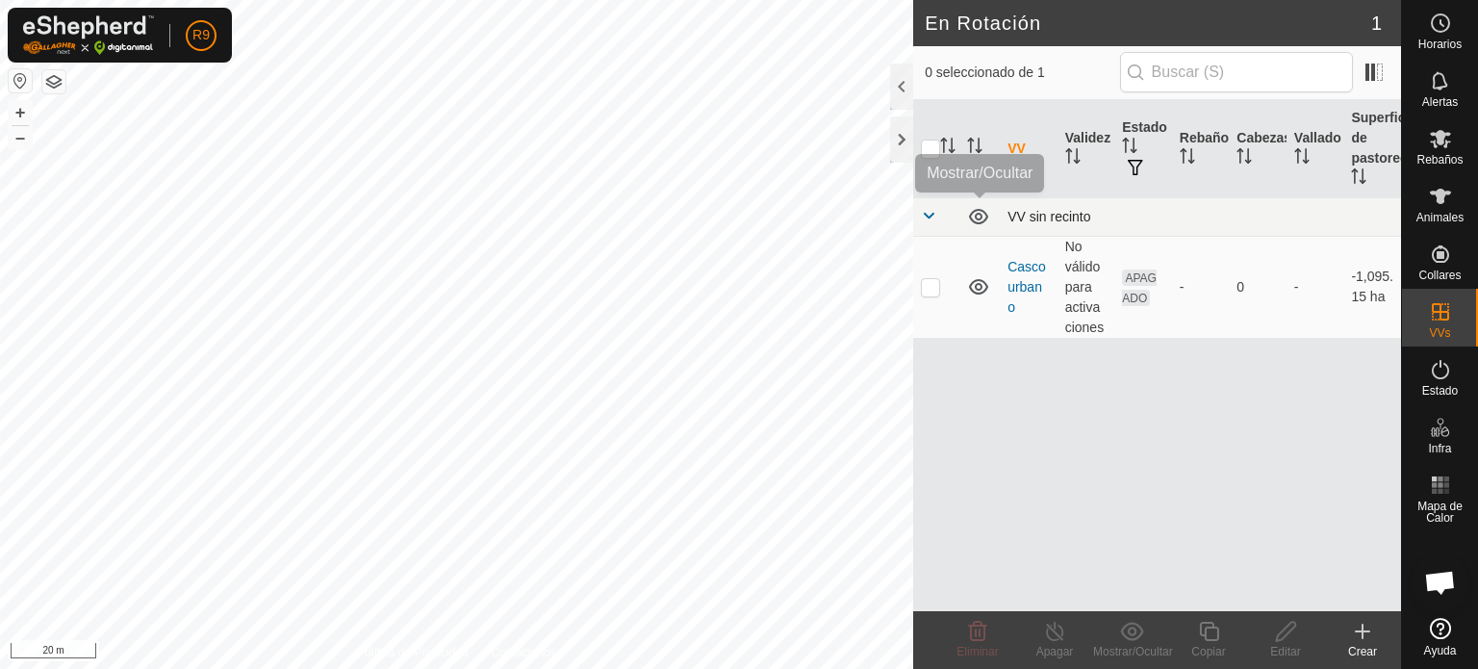
checkbox input "true"
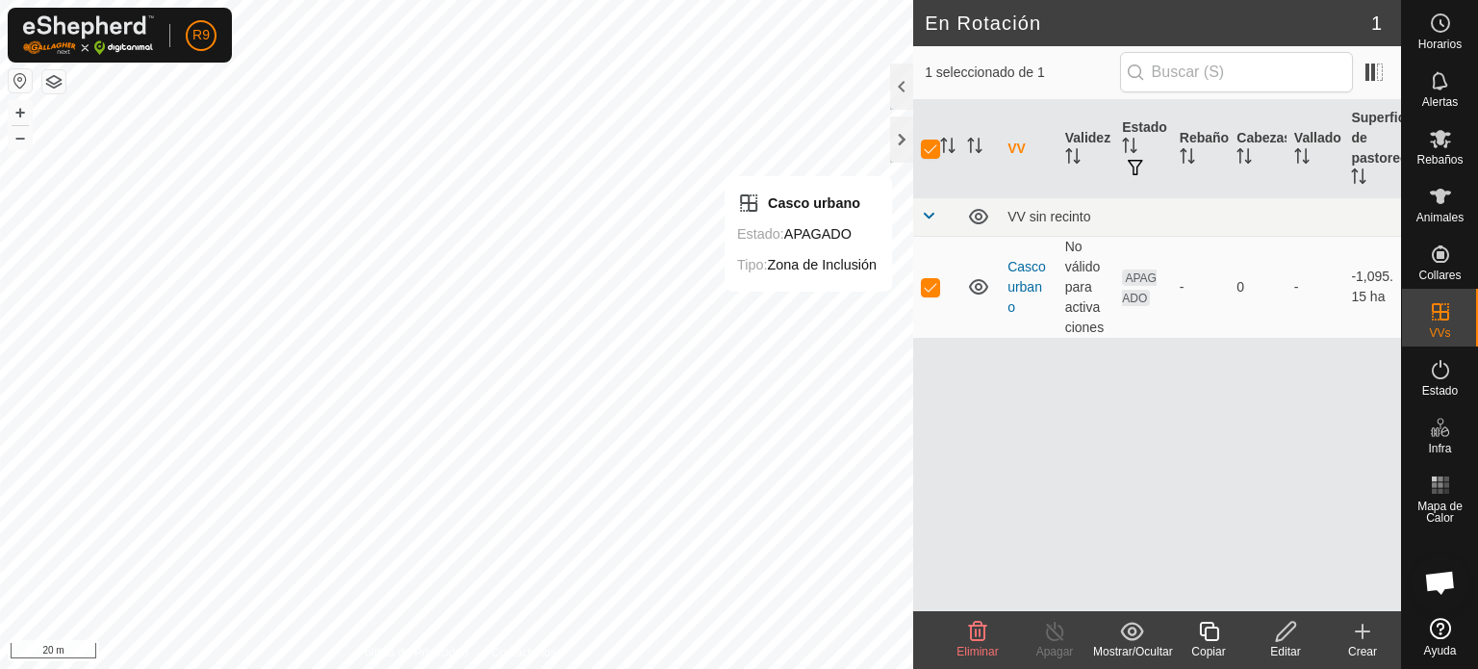
click at [1274, 643] on div "Editar" at bounding box center [1285, 651] width 77 height 17
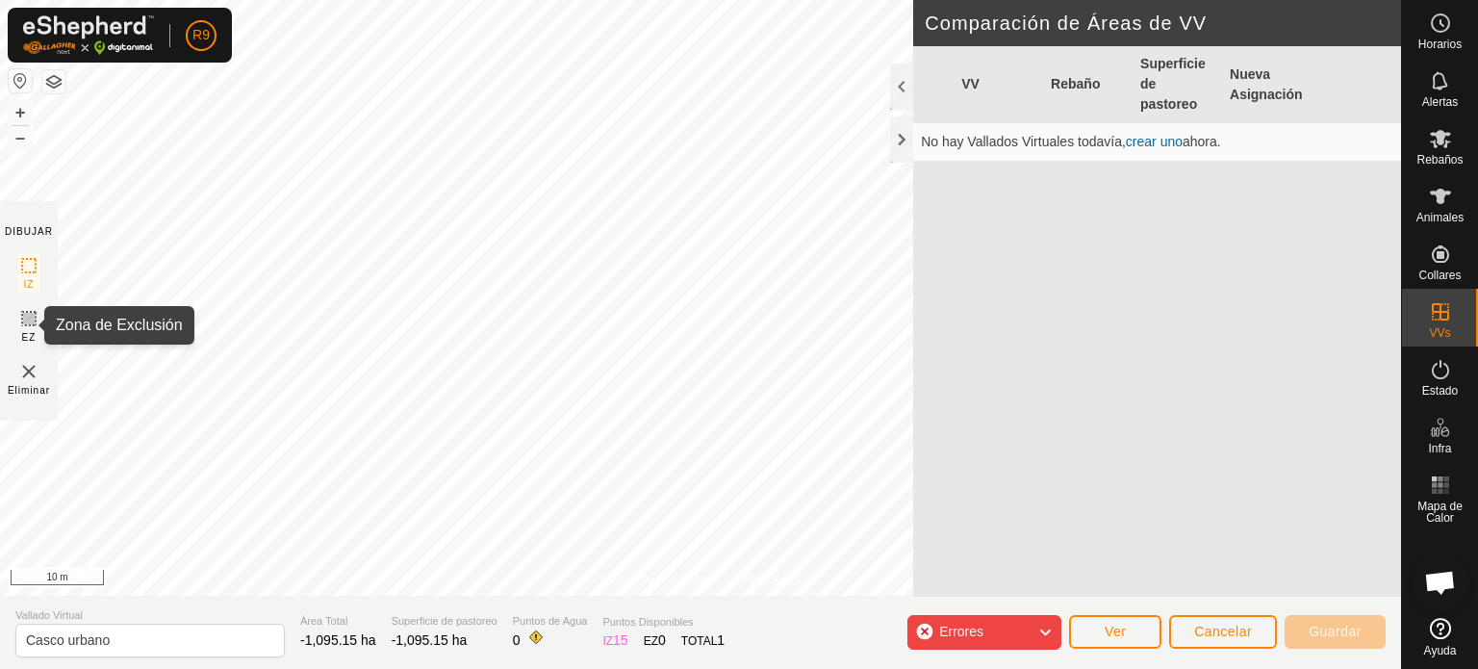
click at [39, 327] on icon at bounding box center [28, 318] width 23 height 23
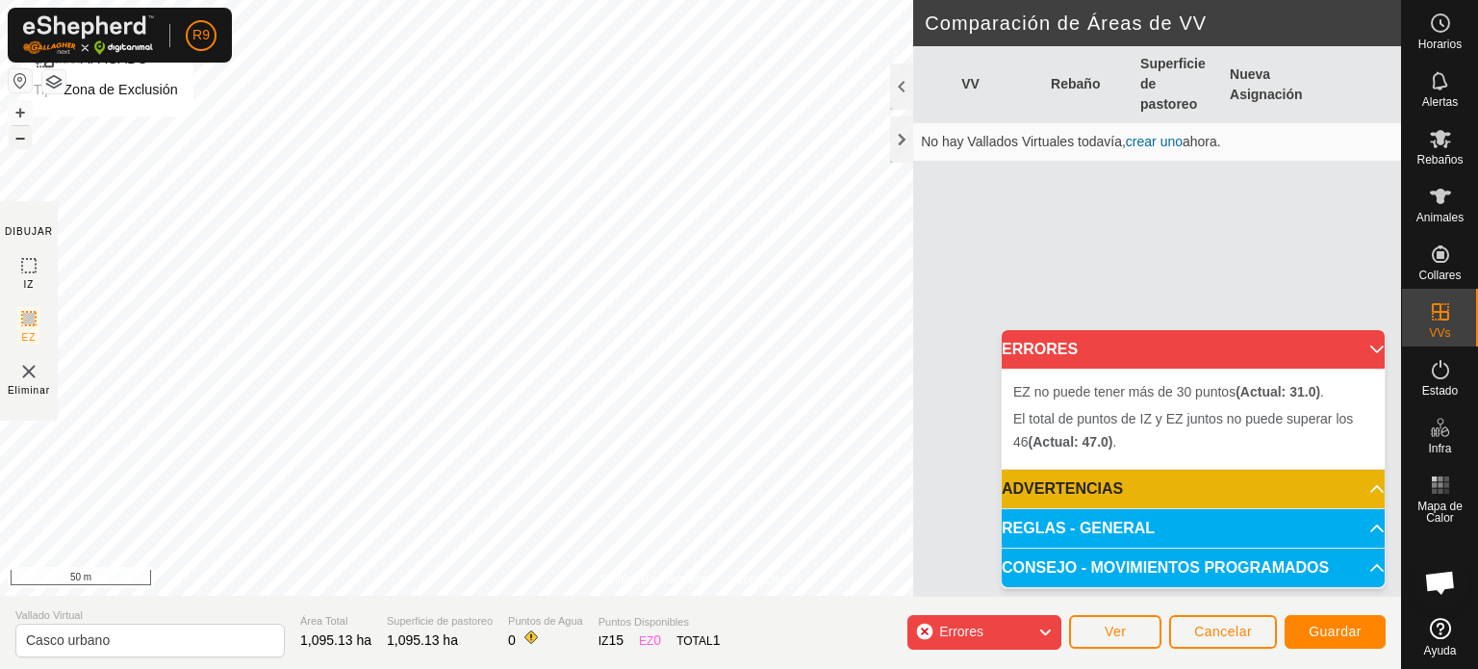
click at [16, 136] on button "–" at bounding box center [20, 137] width 23 height 23
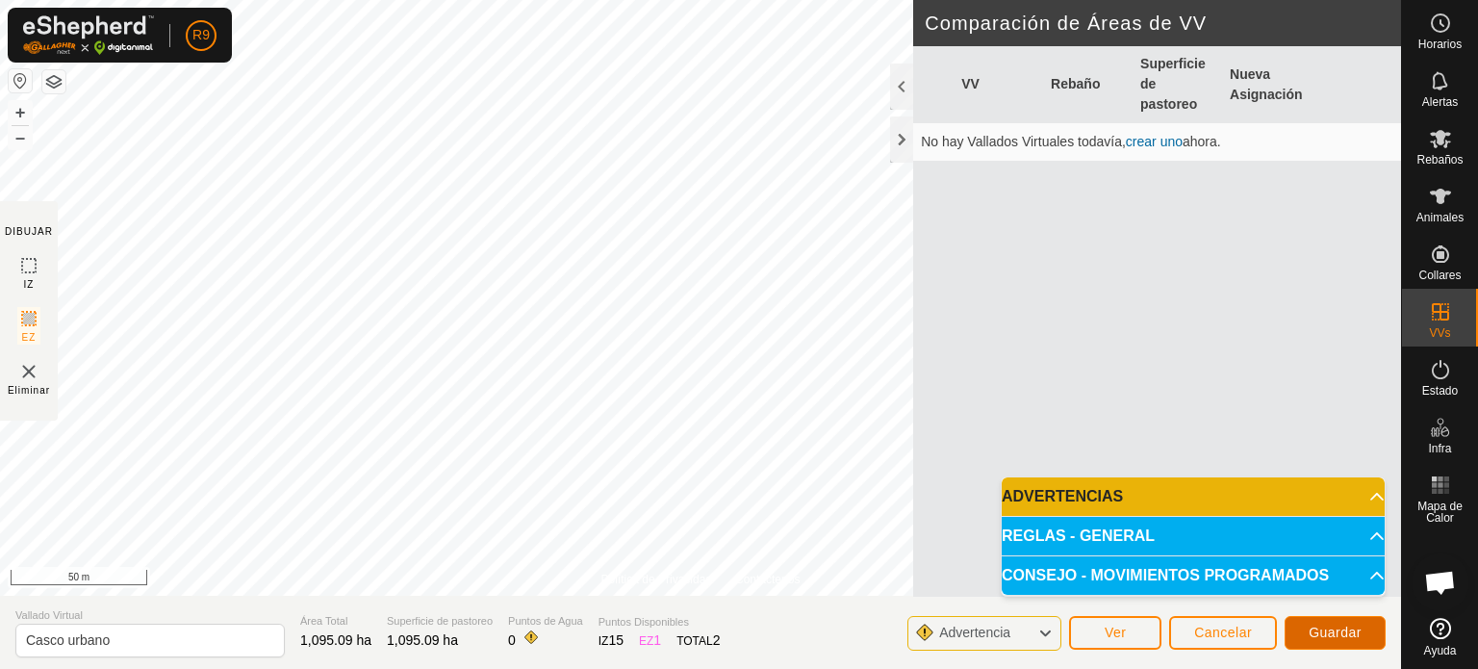
click at [1347, 626] on span "Guardar" at bounding box center [1335, 632] width 53 height 15
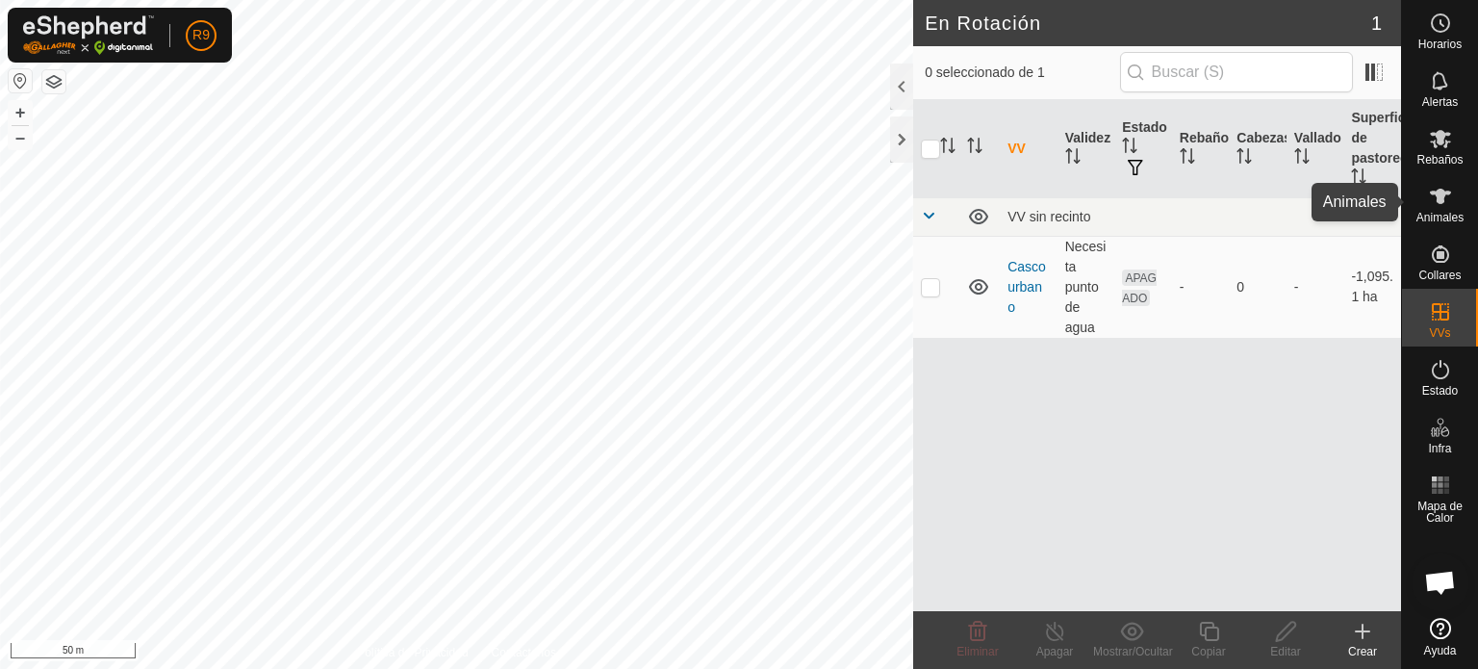
click at [1442, 201] on icon at bounding box center [1440, 196] width 21 height 15
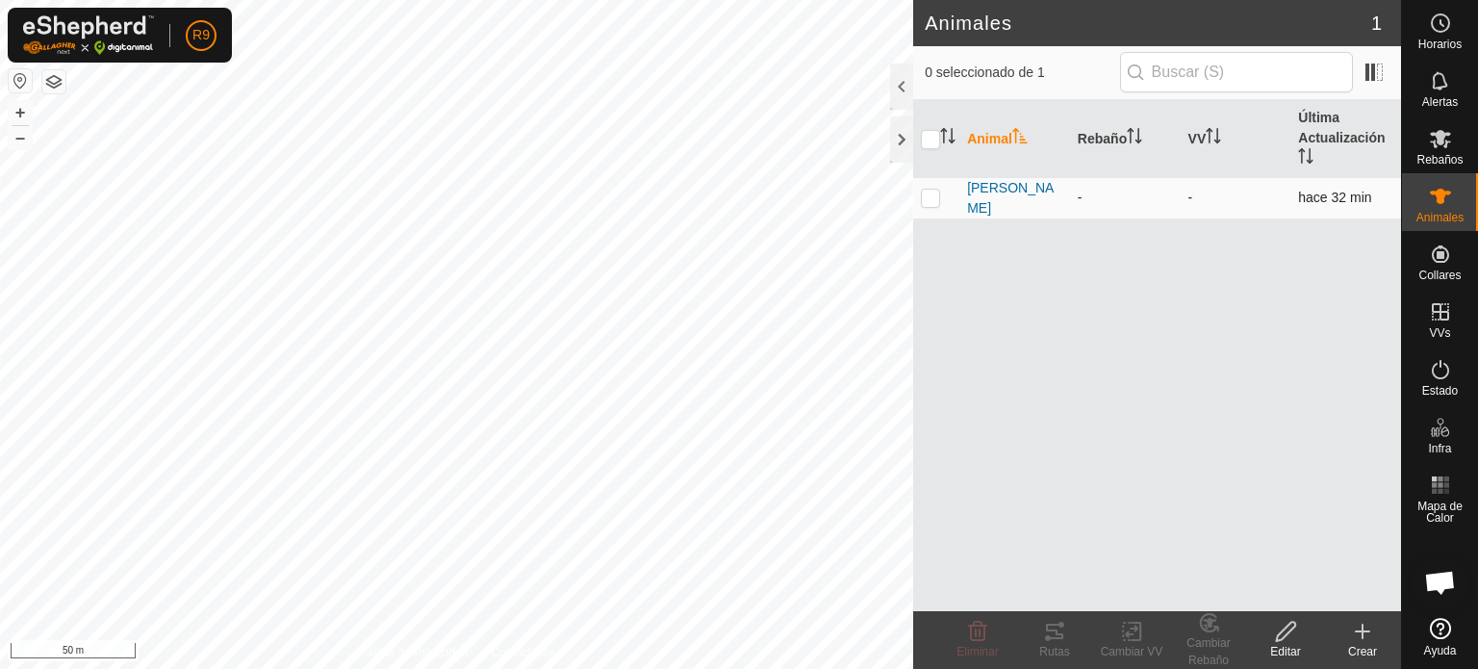
click at [932, 196] on p-checkbox at bounding box center [930, 197] width 19 height 15
checkbox input "true"
click at [1117, 643] on div "Cambiar VV" at bounding box center [1131, 651] width 77 height 17
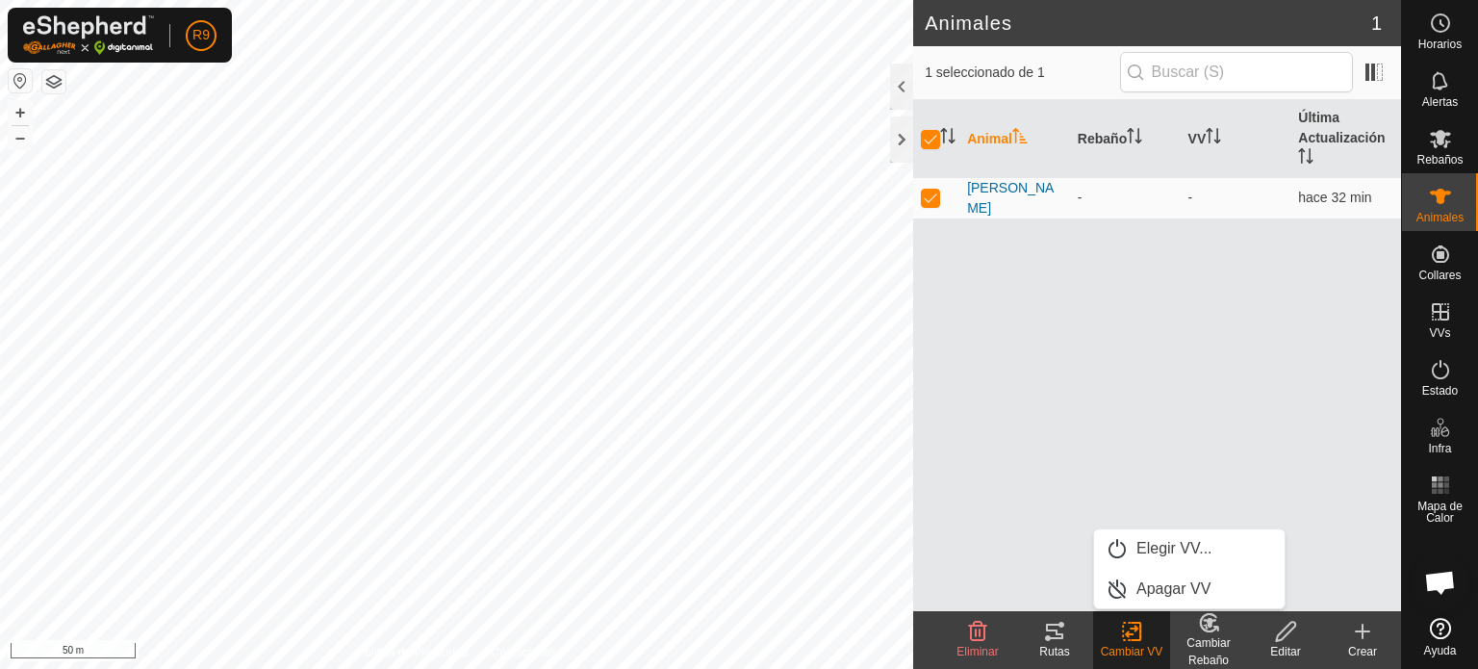
click at [1136, 429] on div "Animal Rebaño VV Última Actualización Aurori - - hace 32 min" at bounding box center [1157, 355] width 488 height 511
